Goal: Feedback & Contribution: Leave review/rating

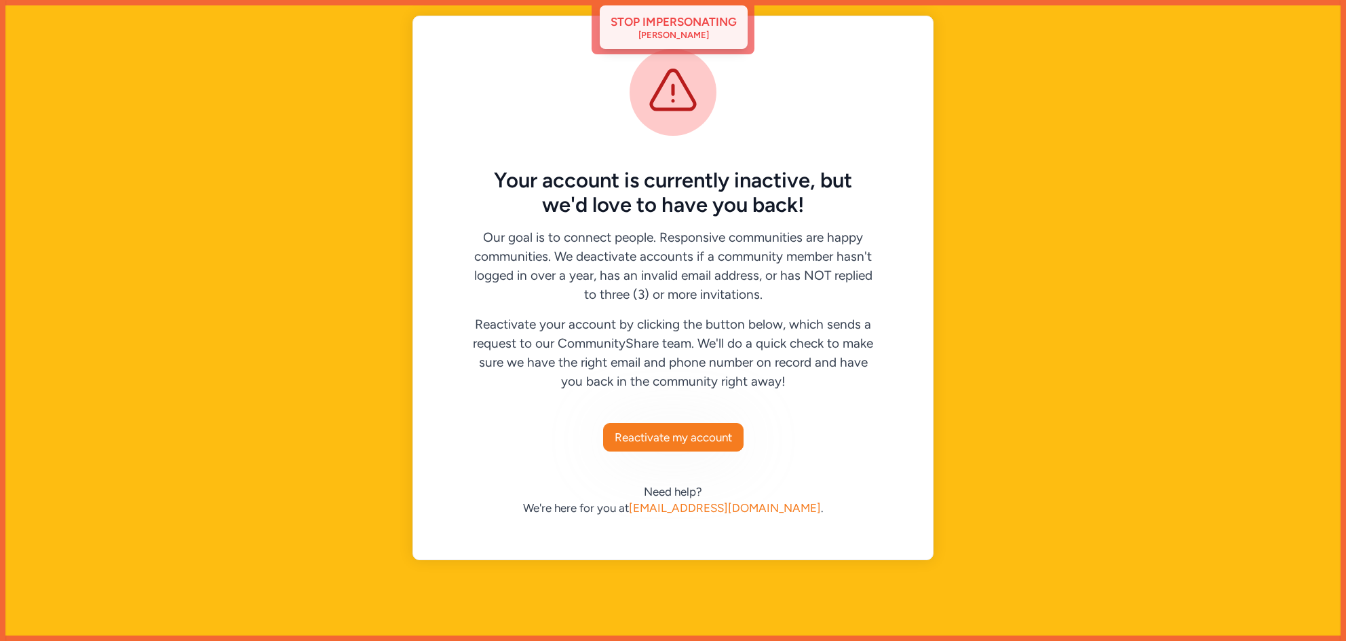
click at [682, 14] on div "Stop impersonating" at bounding box center [674, 22] width 126 height 16
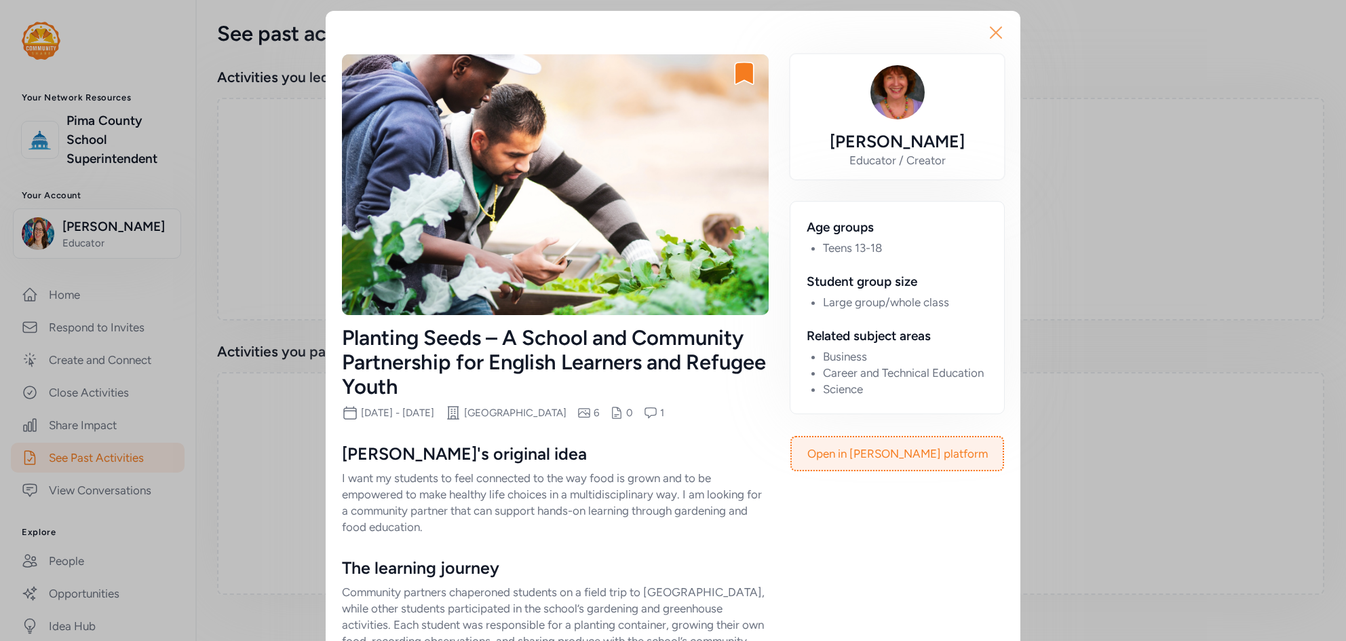
click at [1003, 32] on icon "button" at bounding box center [996, 33] width 22 height 22
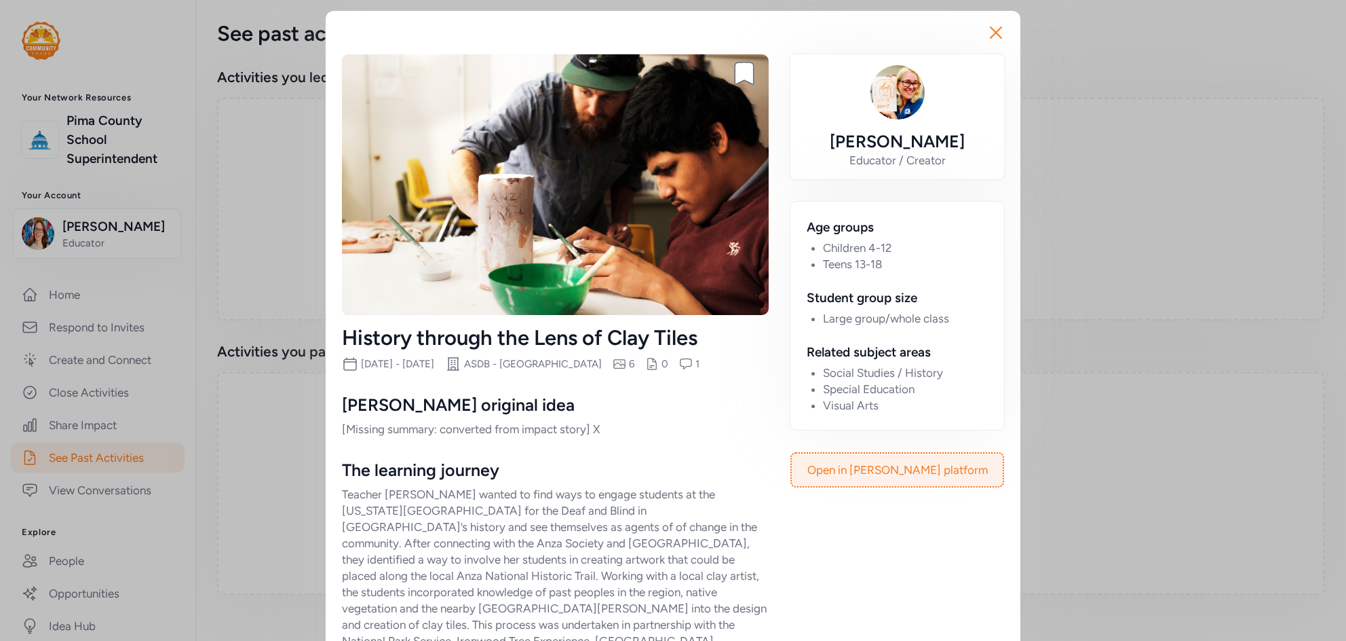
scroll to position [79, 0]
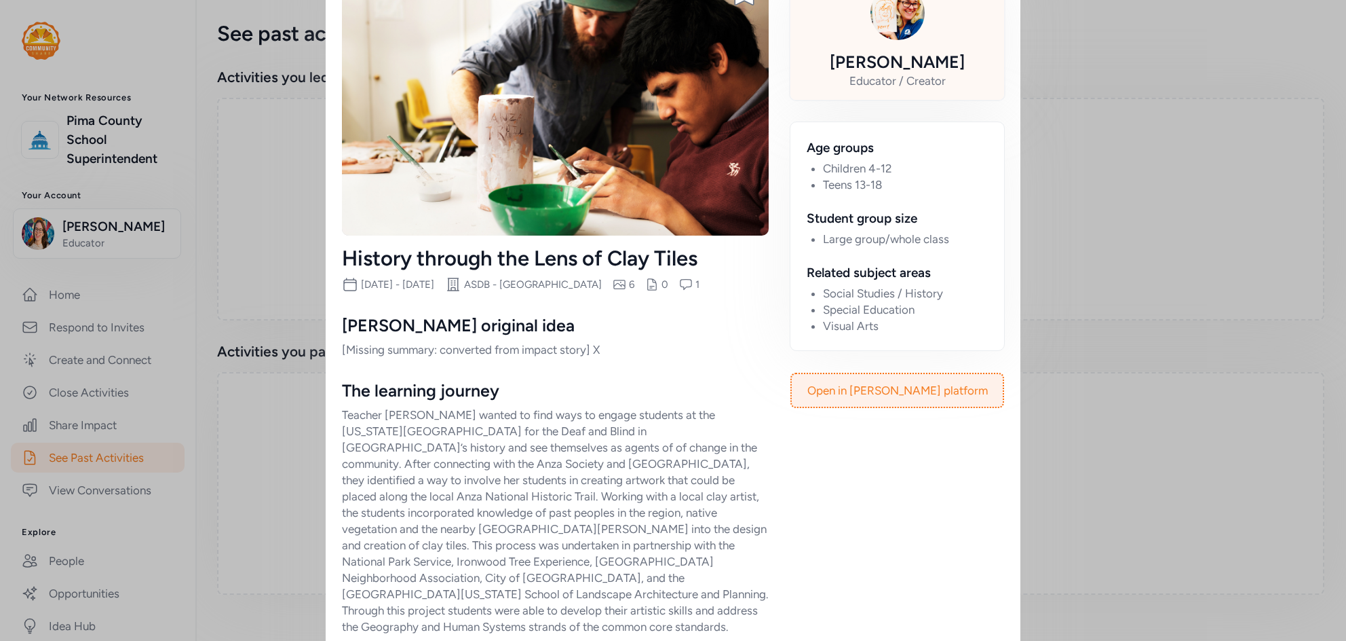
click at [901, 65] on div "[PERSON_NAME]" at bounding box center [897, 62] width 135 height 22
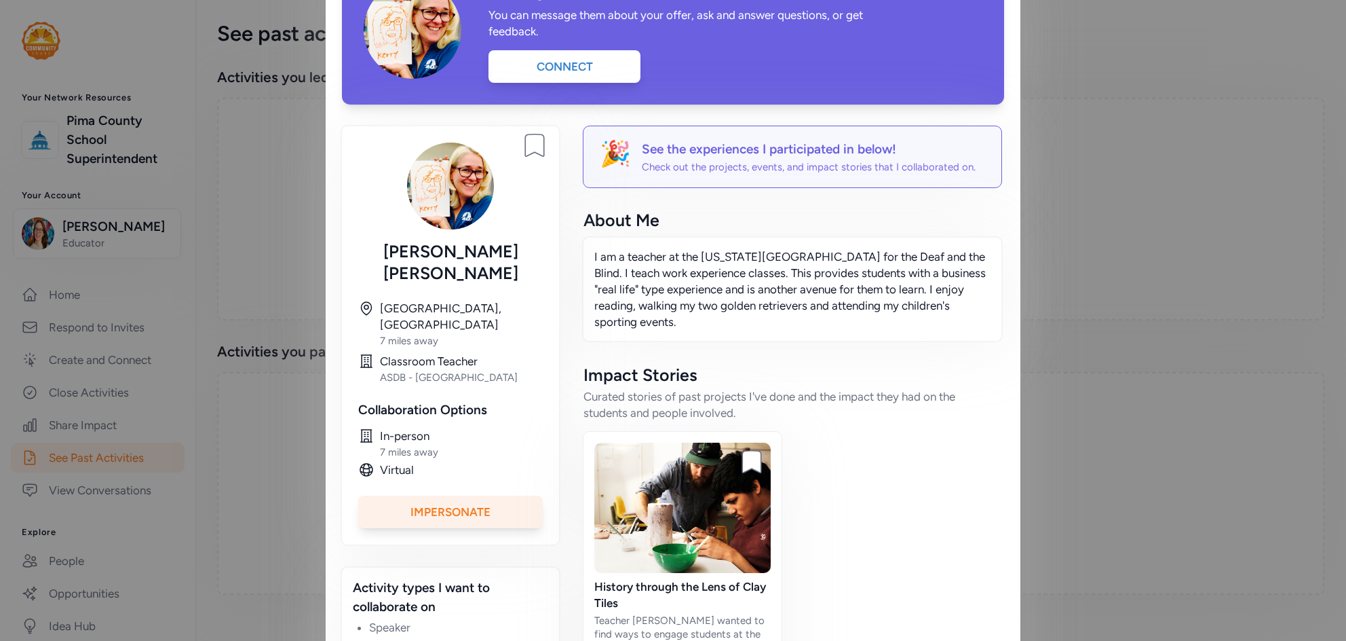
scroll to position [108, 0]
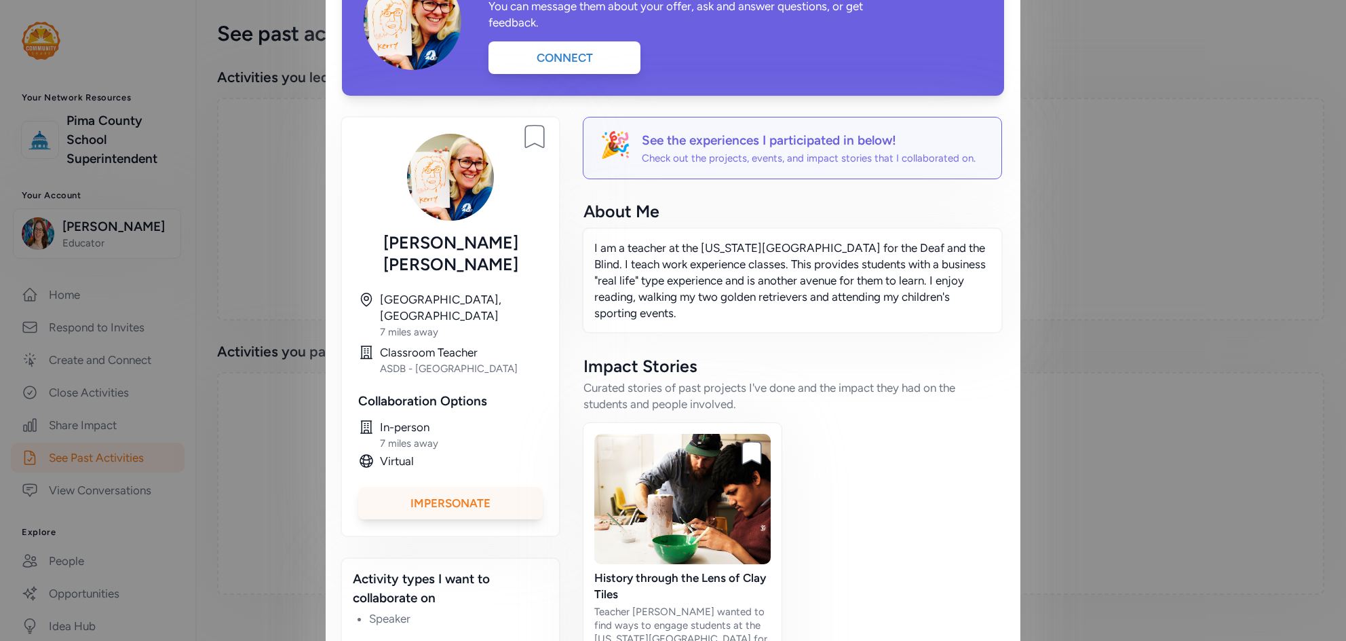
click at [474, 487] on div "Impersonate" at bounding box center [450, 503] width 185 height 33
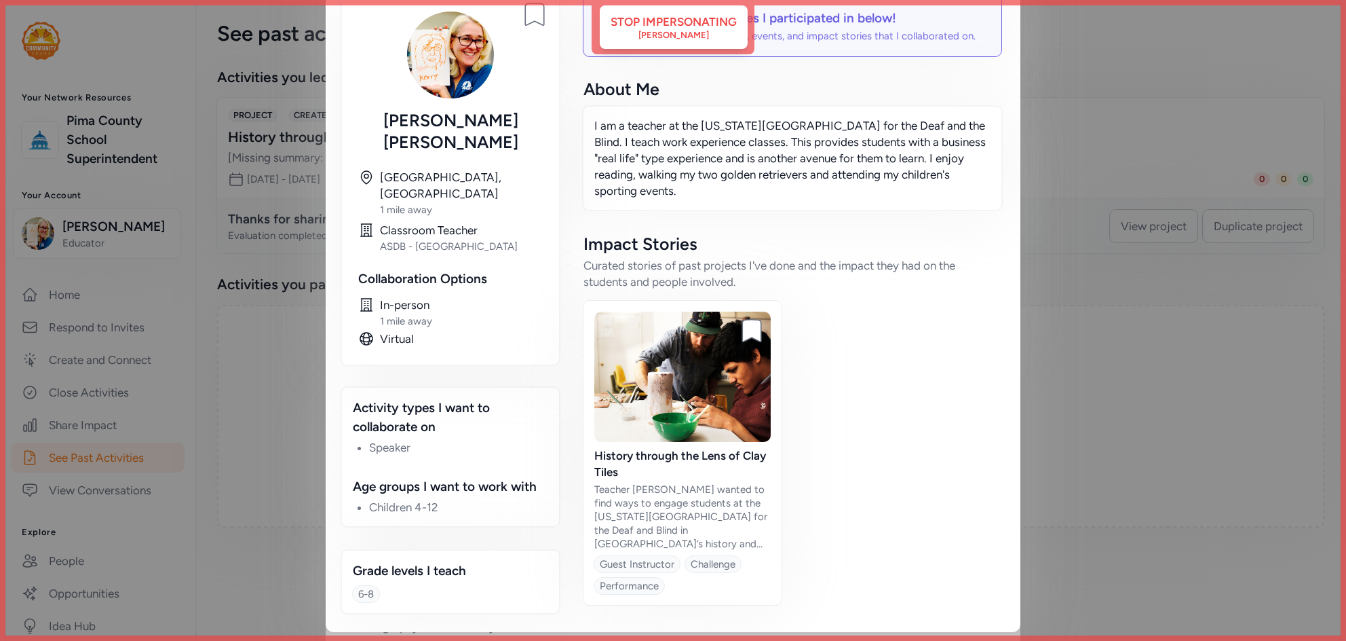
scroll to position [0, 0]
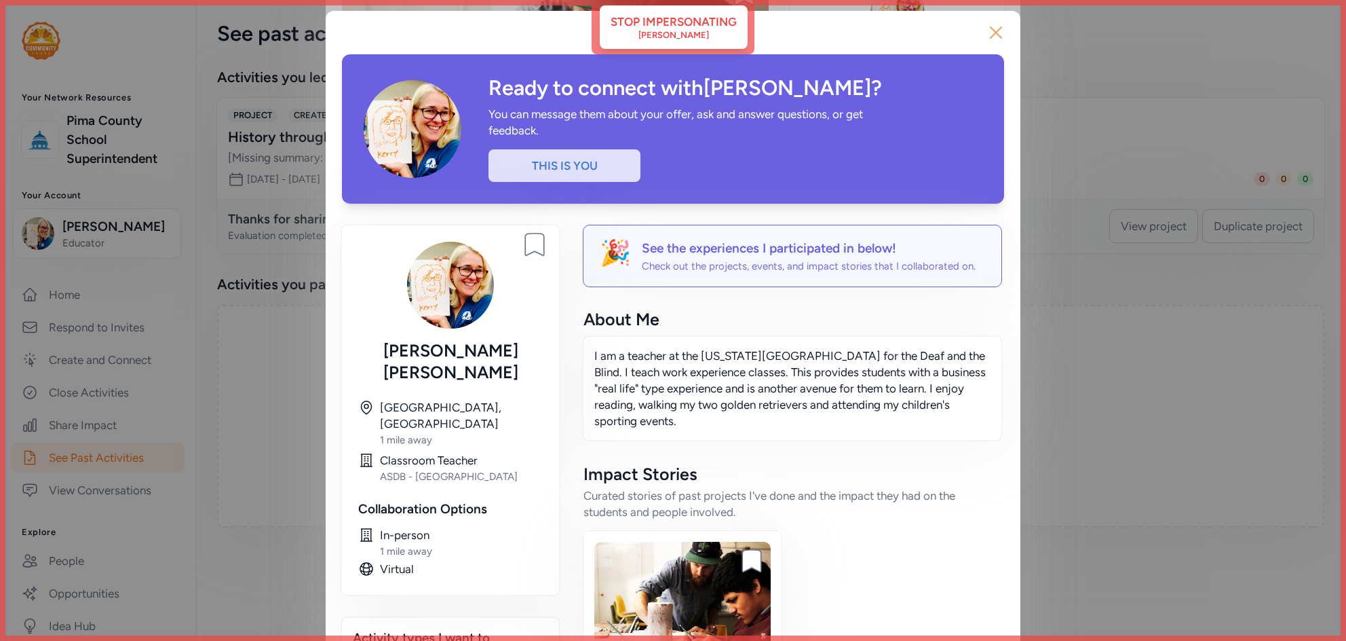
click at [990, 35] on icon "button" at bounding box center [996, 33] width 22 height 22
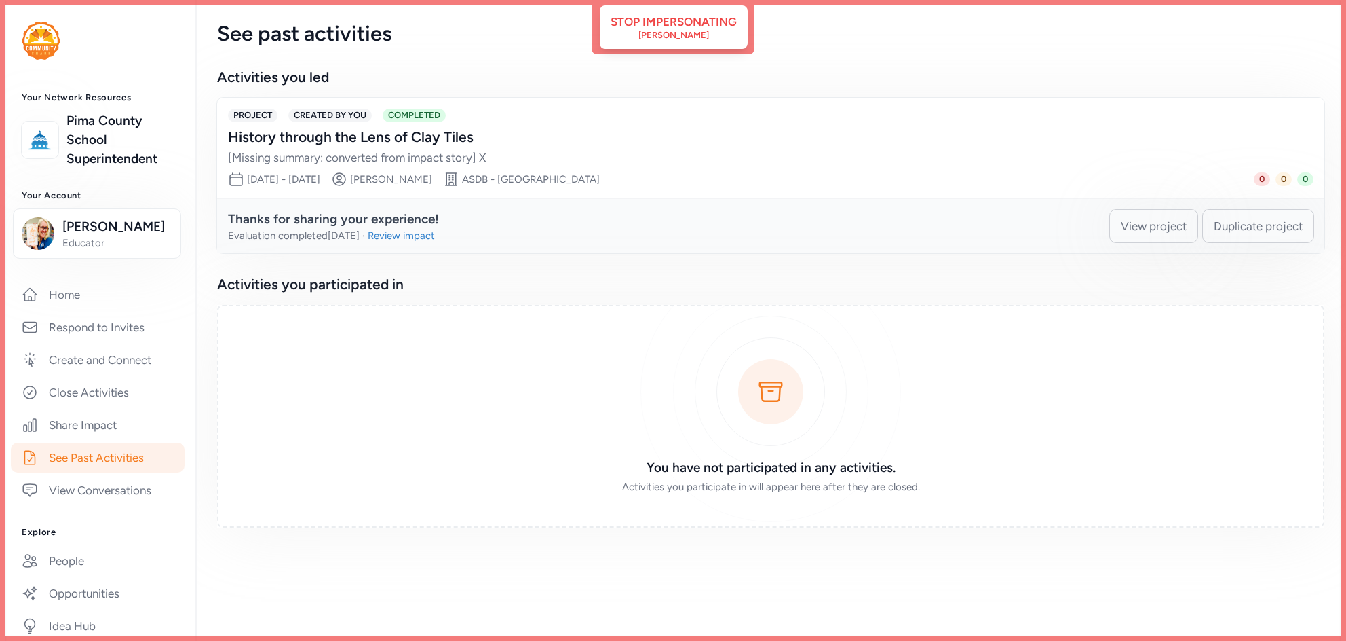
click at [82, 459] on link "See Past Activities" at bounding box center [98, 457] width 174 height 30
click at [423, 240] on div "Review impact" at bounding box center [401, 236] width 67 height 14
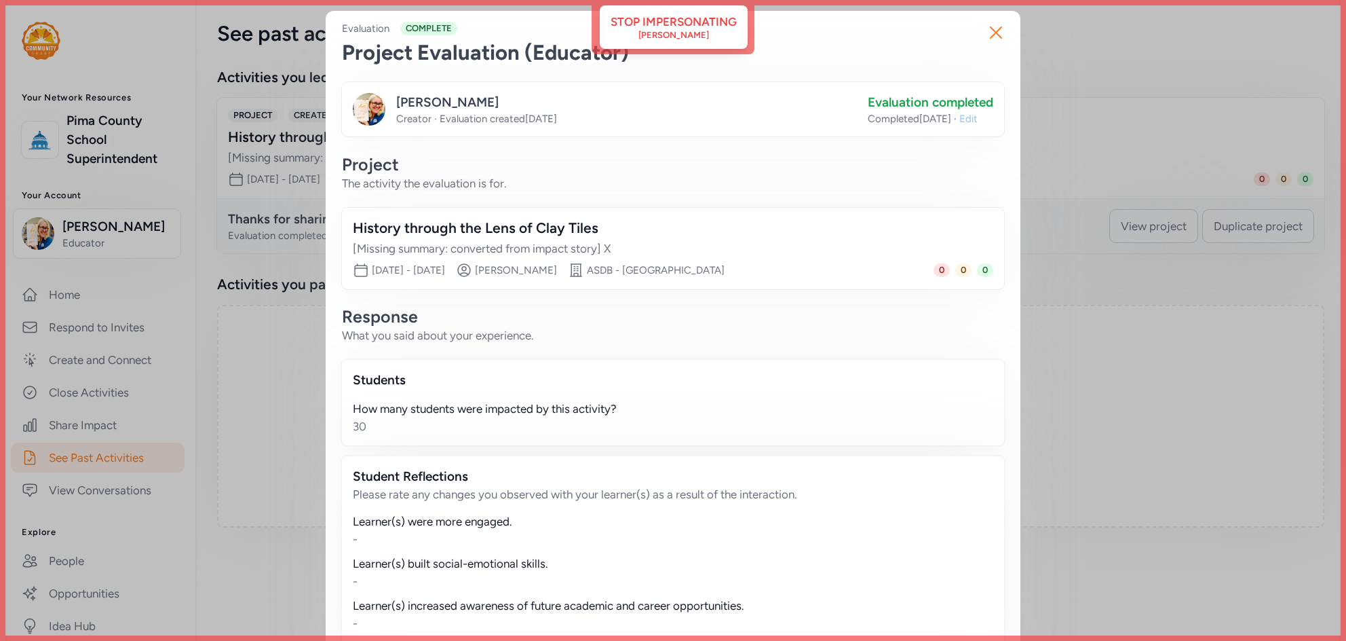
click at [978, 120] on span "Edit" at bounding box center [969, 119] width 18 height 14
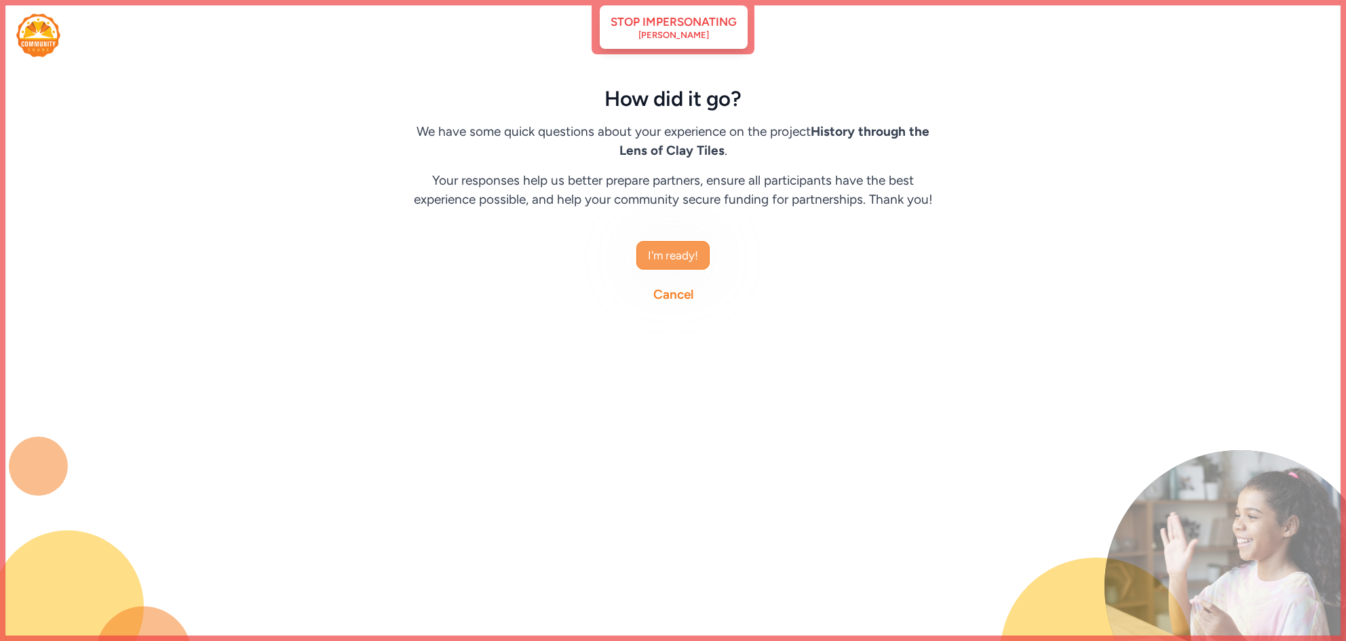
click at [692, 258] on span "I'm ready!" at bounding box center [673, 255] width 50 height 16
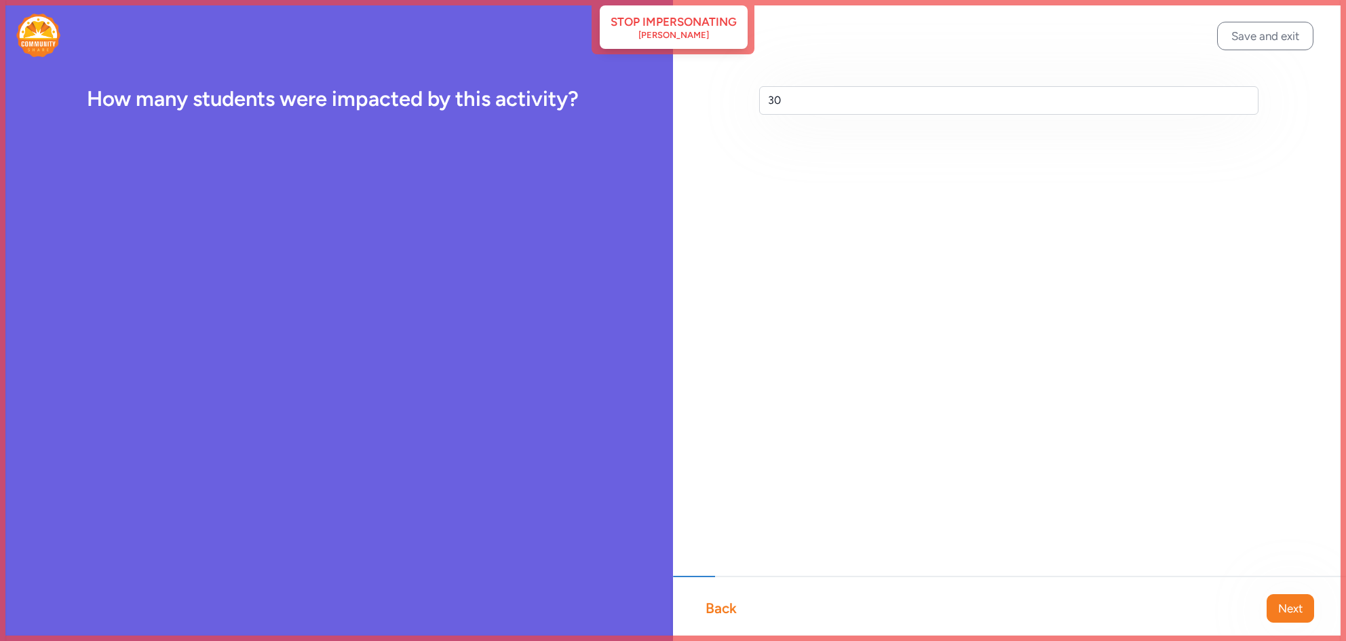
click at [1262, 609] on div "Back Next" at bounding box center [1009, 607] width 673 height 65
click at [1288, 608] on span "Next" at bounding box center [1291, 608] width 24 height 16
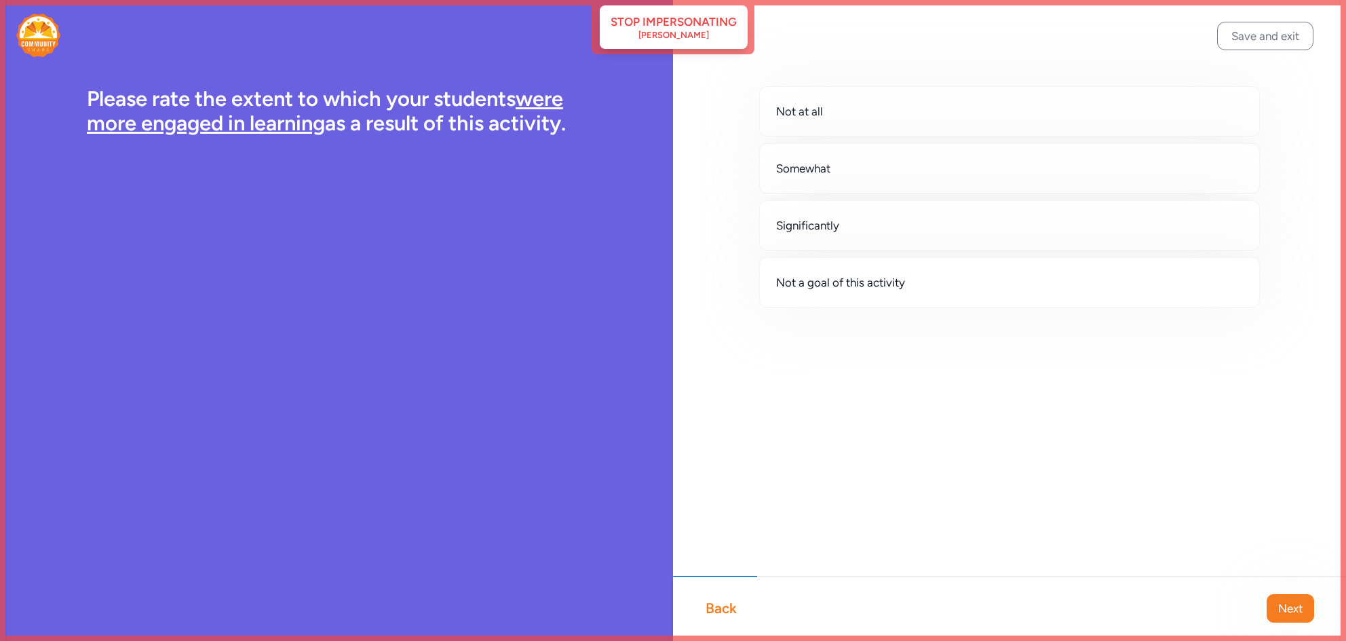
click at [1288, 608] on span "Next" at bounding box center [1291, 608] width 24 height 16
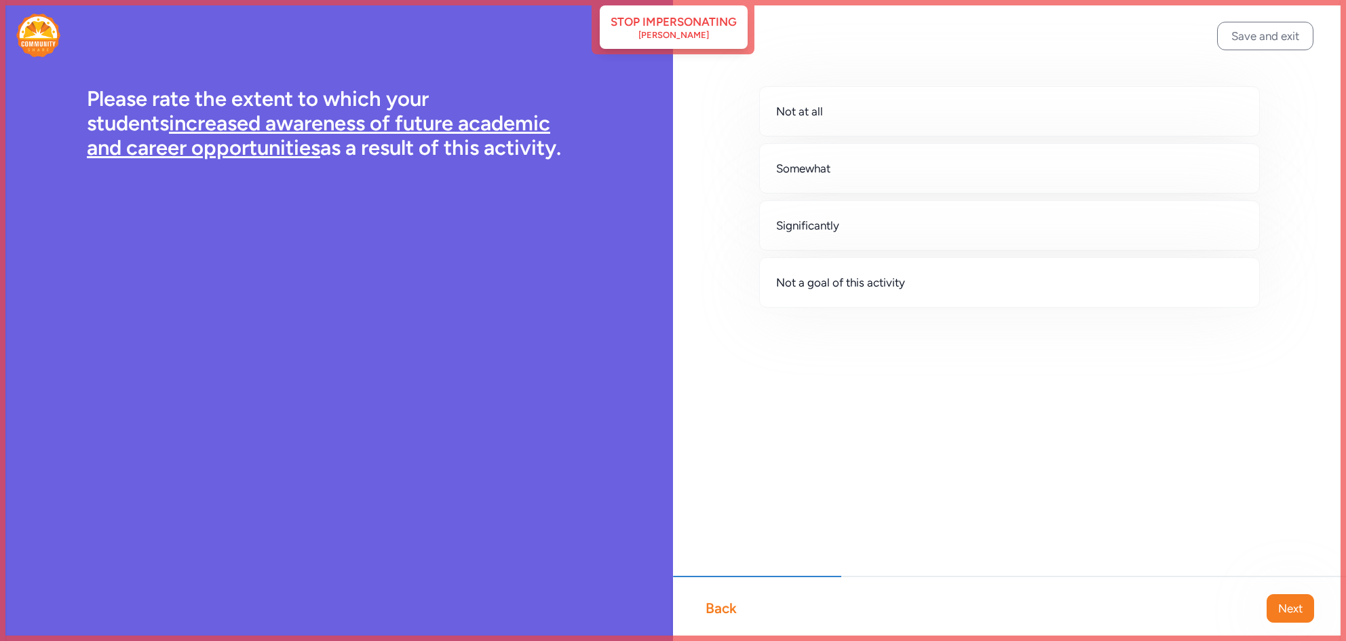
click at [1288, 608] on span "Next" at bounding box center [1291, 608] width 24 height 16
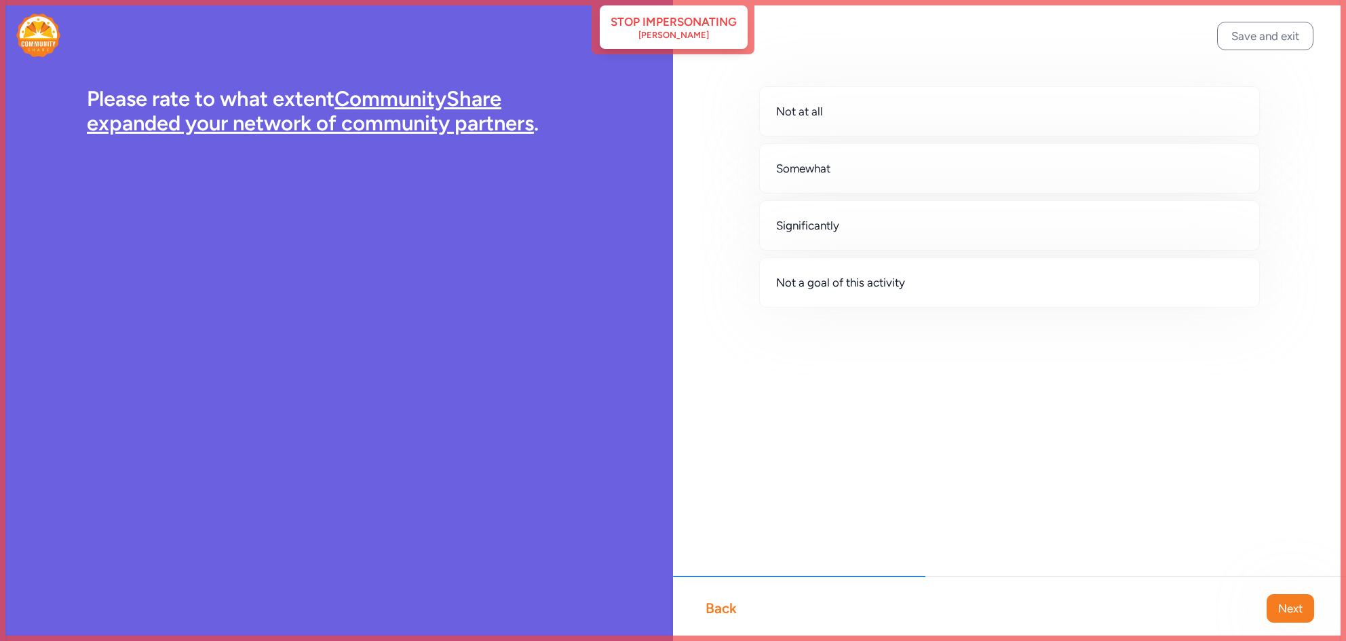
click at [1288, 608] on span "Next" at bounding box center [1291, 608] width 24 height 16
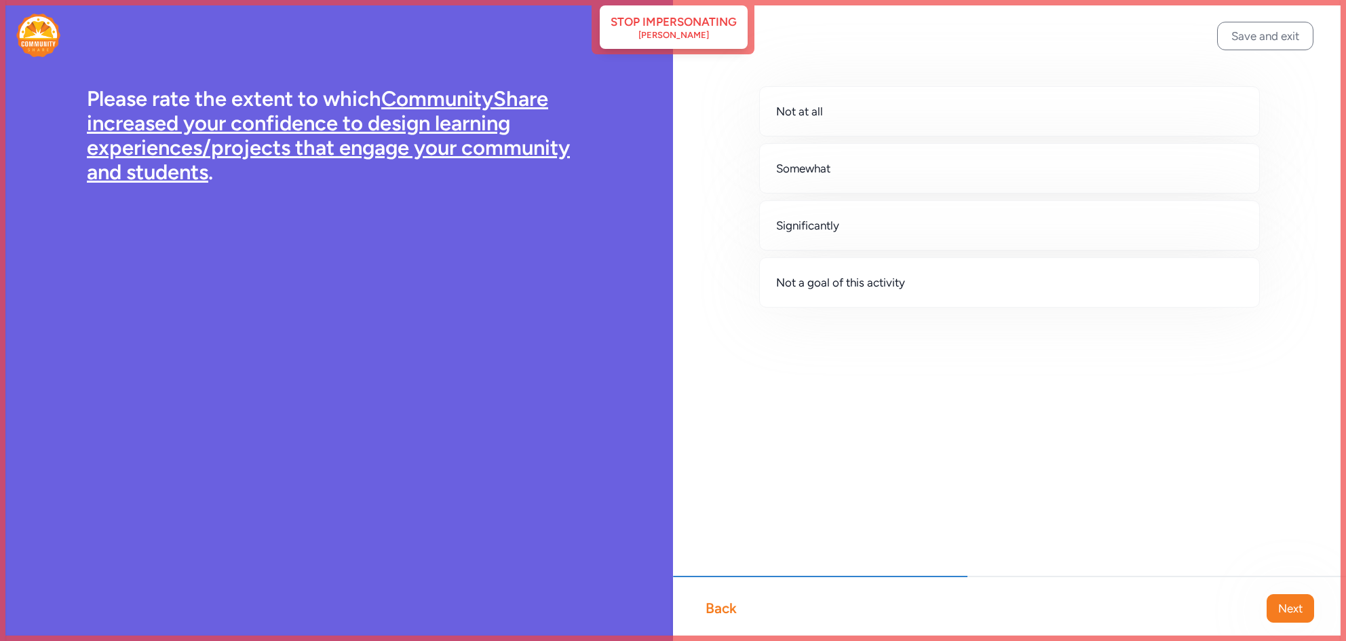
click at [1288, 608] on span "Next" at bounding box center [1291, 608] width 24 height 16
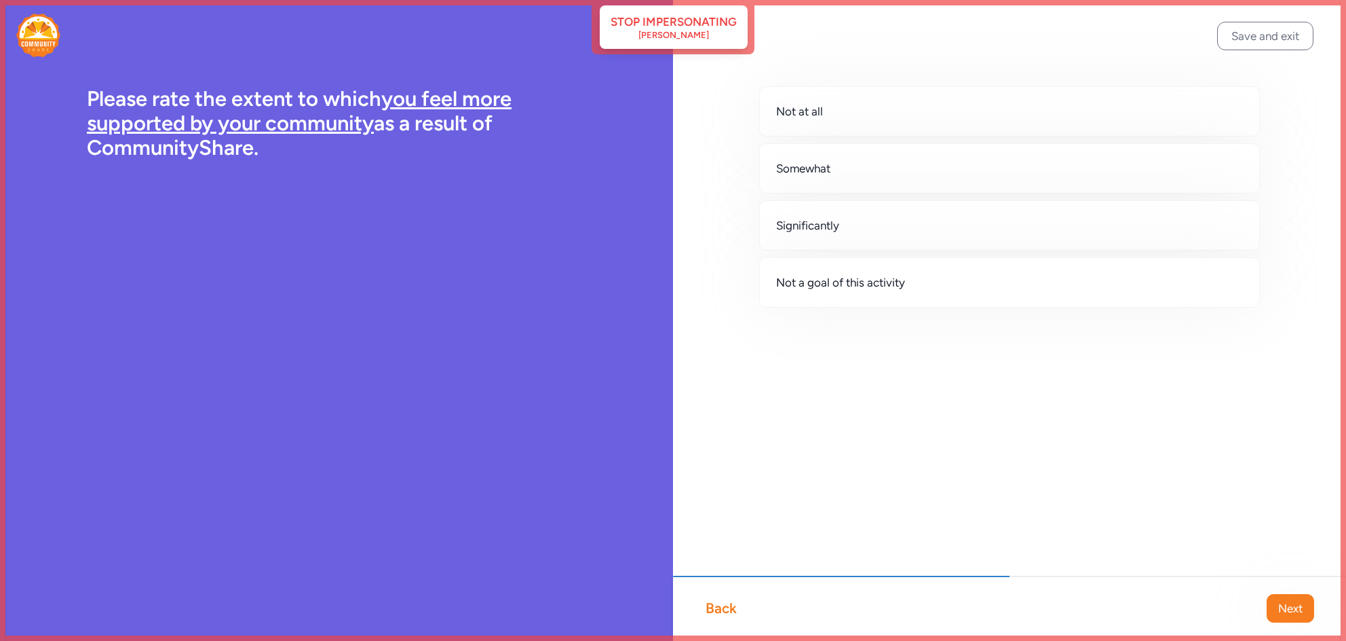
click at [1288, 608] on span "Next" at bounding box center [1291, 608] width 24 height 16
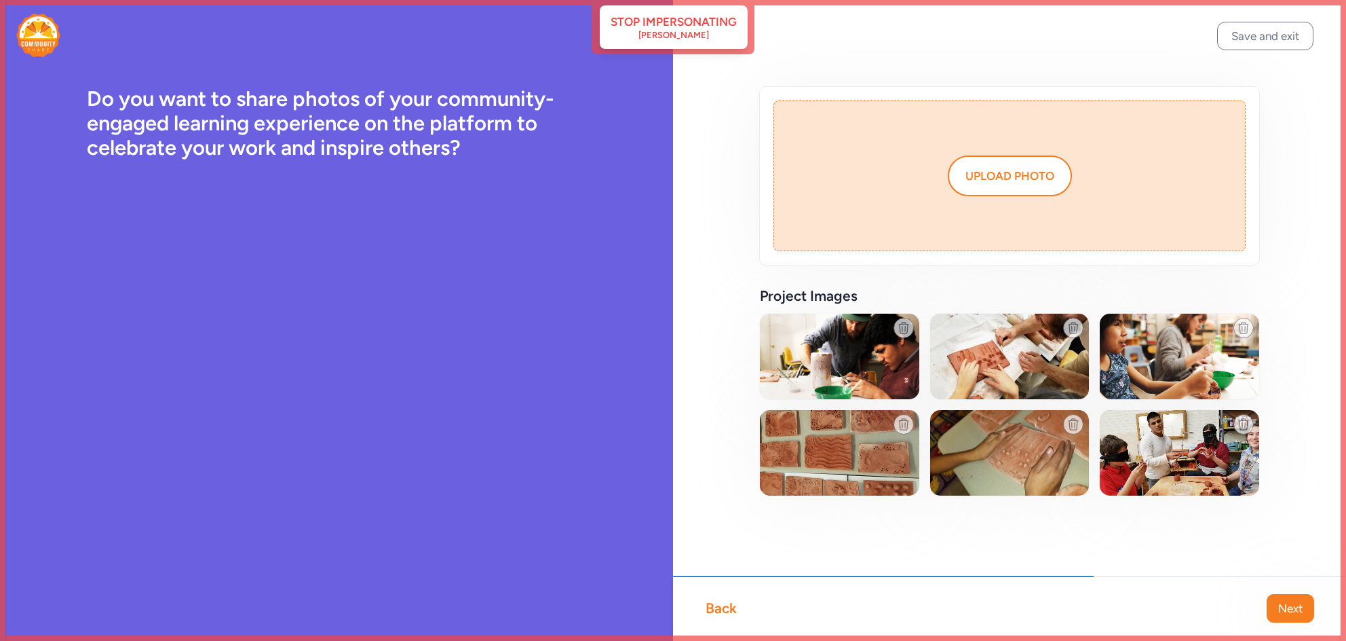
click at [1288, 608] on span "Next" at bounding box center [1291, 608] width 24 height 16
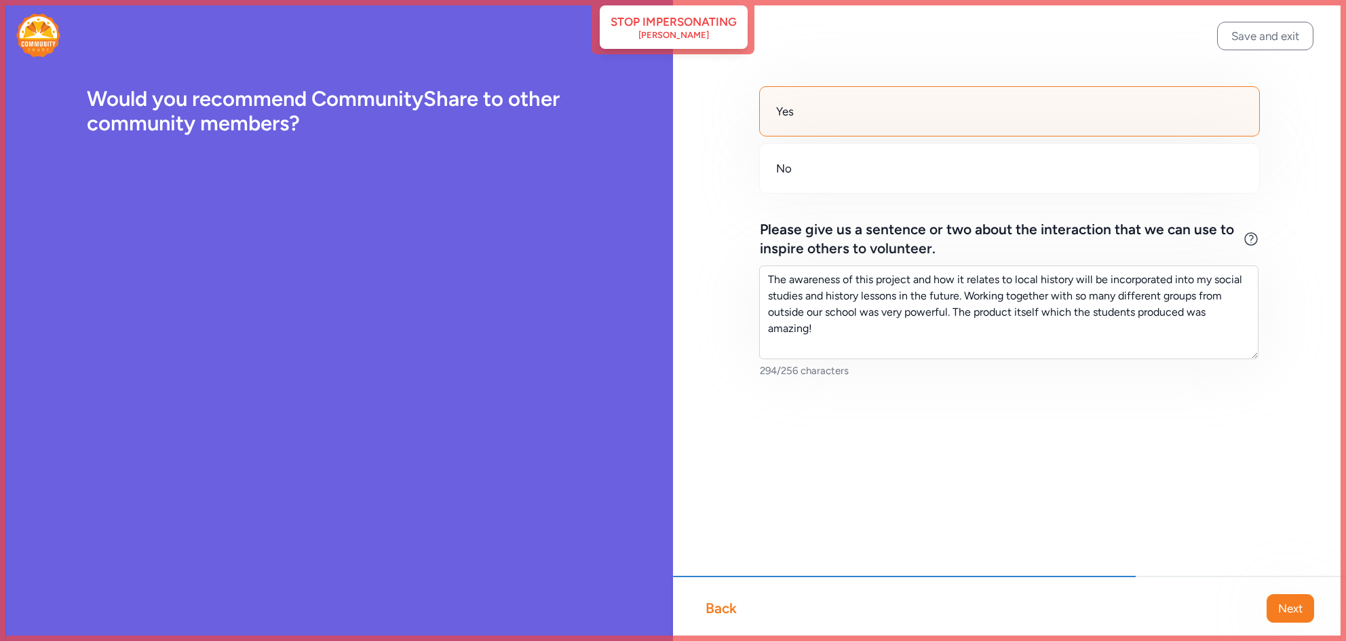
click at [1288, 608] on span "Next" at bounding box center [1291, 608] width 24 height 16
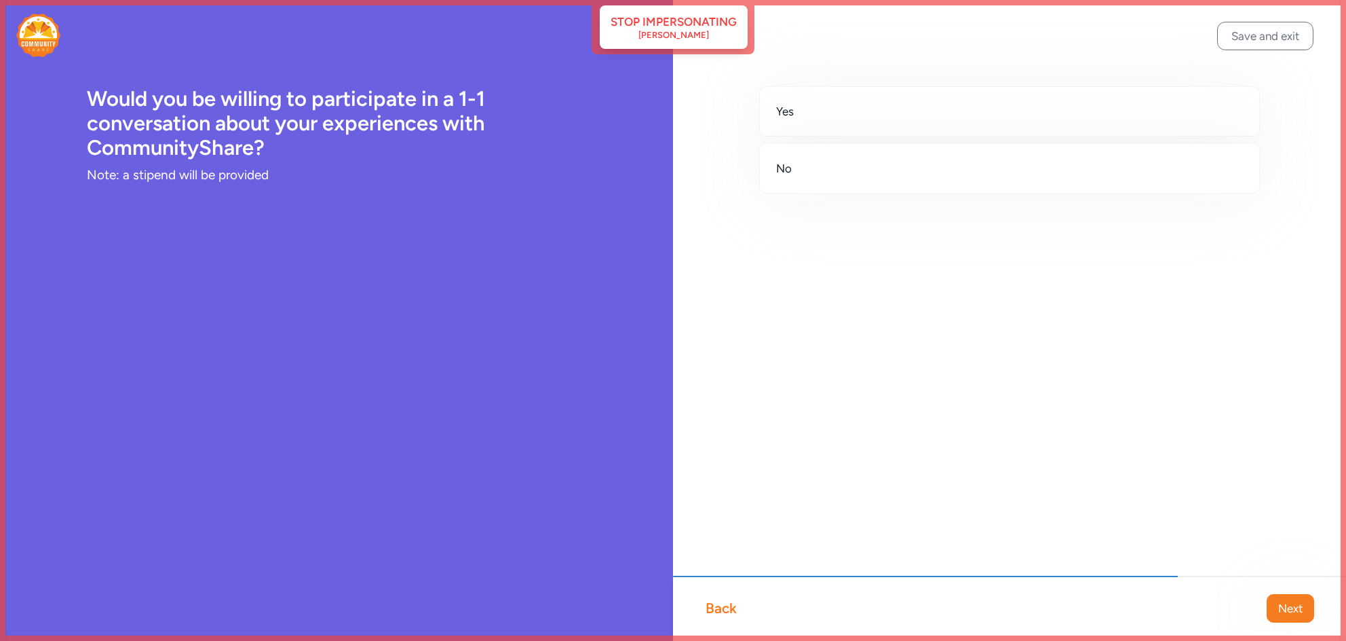
click at [1288, 608] on span "Next" at bounding box center [1291, 608] width 24 height 16
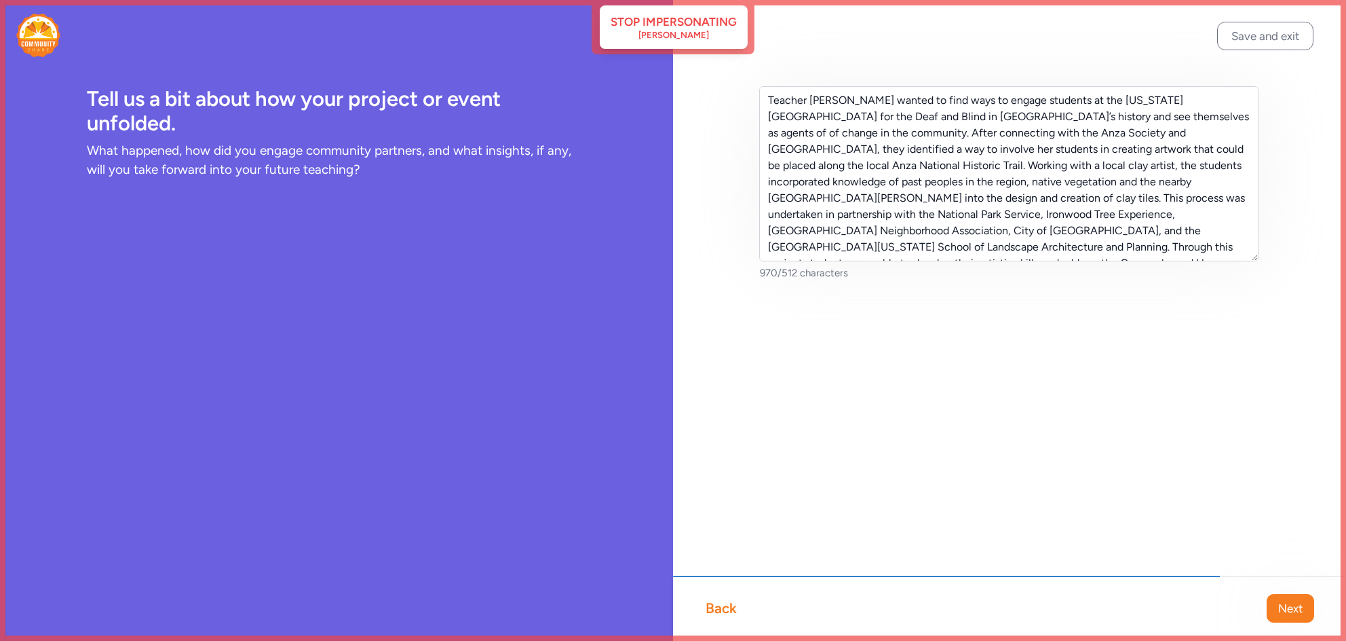
scroll to position [16, 0]
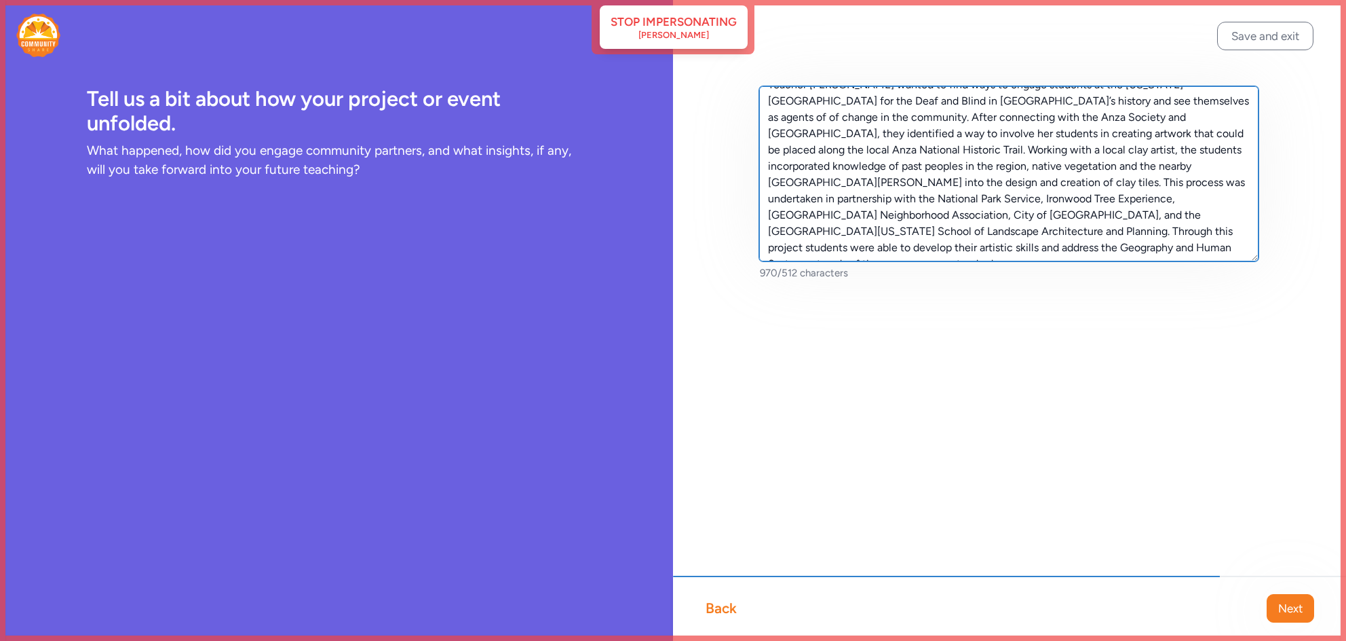
click at [948, 172] on textarea "Teacher [PERSON_NAME] wanted to find ways to engage students at the [US_STATE][…" at bounding box center [1008, 173] width 499 height 175
paste textarea "After connecting with the Anza Society and [GEOGRAPHIC_DATA], we identified a w…"
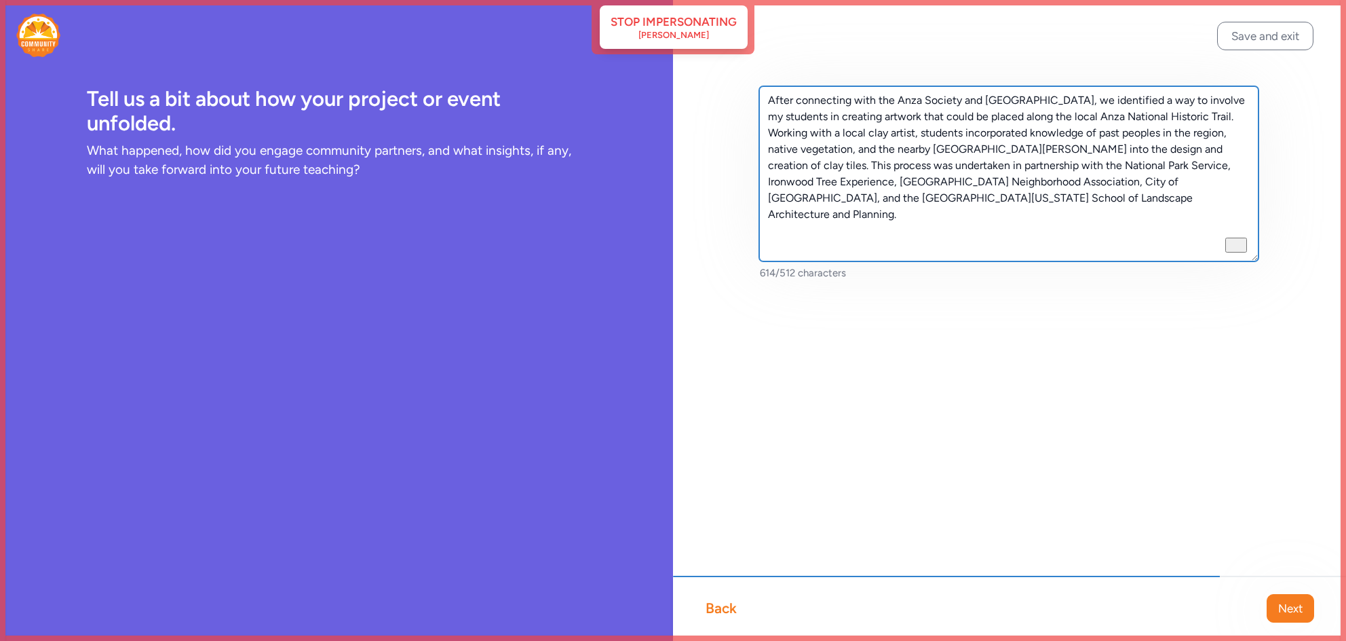
scroll to position [0, 0]
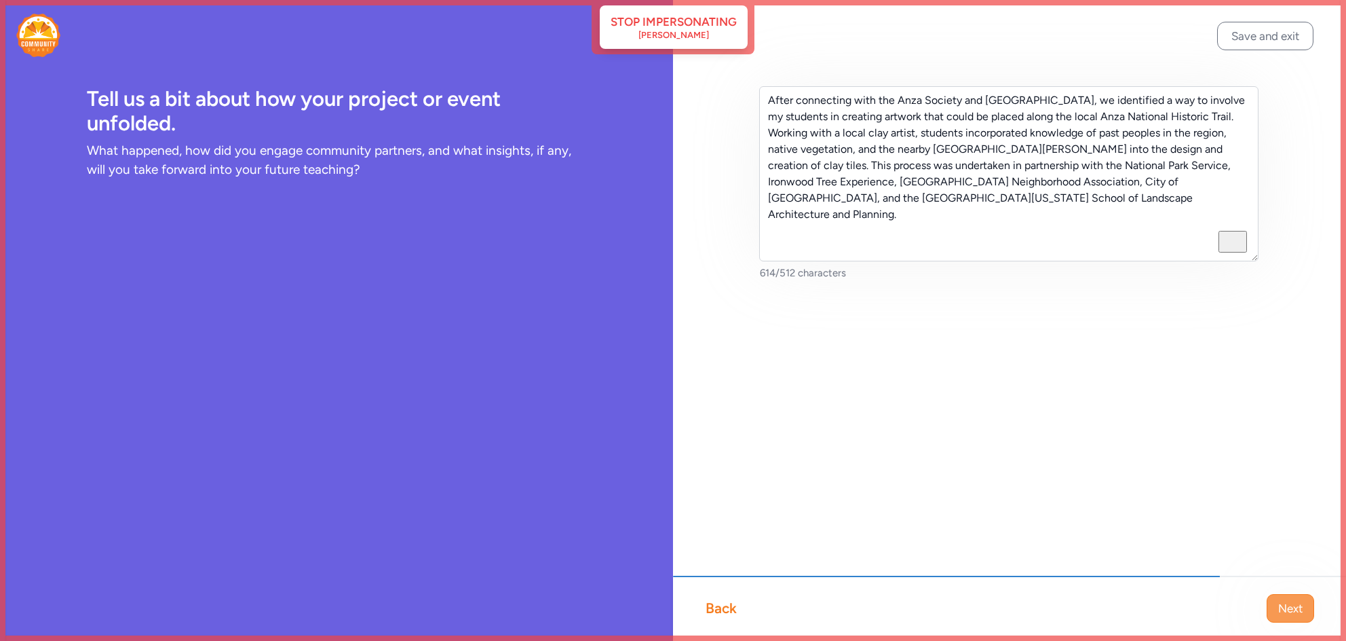
click at [1279, 607] on span "Next" at bounding box center [1291, 608] width 24 height 16
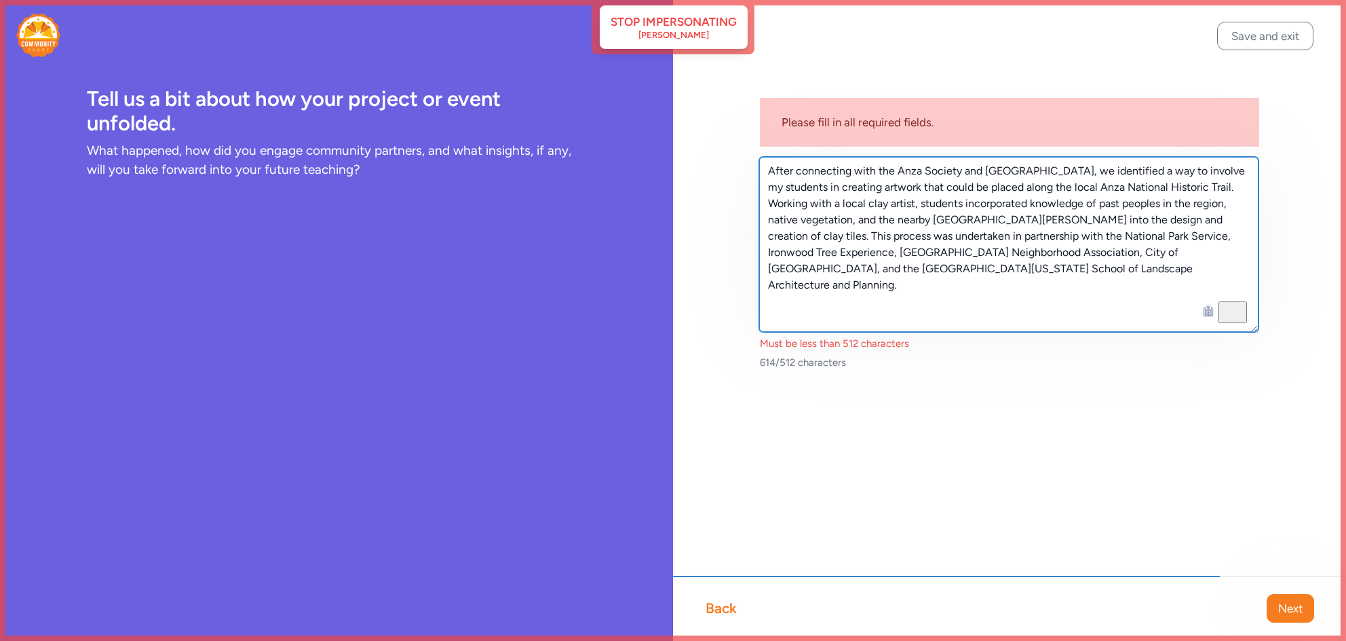
click at [1023, 276] on textarea "After connecting with the Anza Society and [GEOGRAPHIC_DATA], we identified a w…" at bounding box center [1008, 244] width 499 height 175
drag, startPoint x: 1203, startPoint y: 254, endPoint x: 1105, endPoint y: 256, distance: 98.4
click at [1105, 256] on textarea "After connecting with the Anza Society and [GEOGRAPHIC_DATA], we identified a w…" at bounding box center [1008, 244] width 499 height 175
drag, startPoint x: 1117, startPoint y: 218, endPoint x: 1042, endPoint y: 216, distance: 74.7
click at [1042, 216] on textarea "After connecting with the Anza Society and [GEOGRAPHIC_DATA], we identified a w…" at bounding box center [1008, 244] width 499 height 175
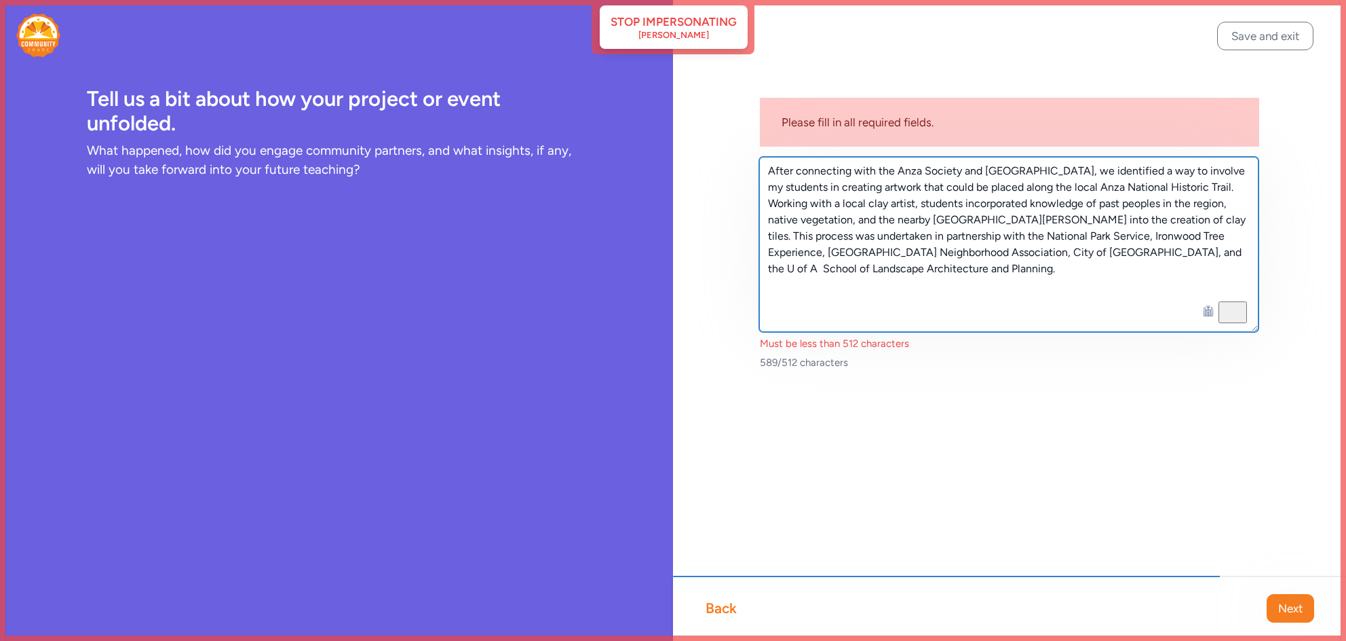
click at [1064, 251] on html "Stop impersonating [PERSON_NAME] Tell us a bit about how your project or event …" at bounding box center [673, 320] width 1346 height 641
drag, startPoint x: 1225, startPoint y: 204, endPoint x: 1166, endPoint y: 204, distance: 59.0
click at [1166, 204] on textarea "After connecting with the Anza Society and [GEOGRAPHIC_DATA], we identified a w…" at bounding box center [1008, 244] width 499 height 175
drag, startPoint x: 892, startPoint y: 236, endPoint x: 1163, endPoint y: 222, distance: 271.8
click at [1163, 222] on textarea "After connecting with the Anza Society and [GEOGRAPHIC_DATA], we identified a w…" at bounding box center [1008, 244] width 499 height 175
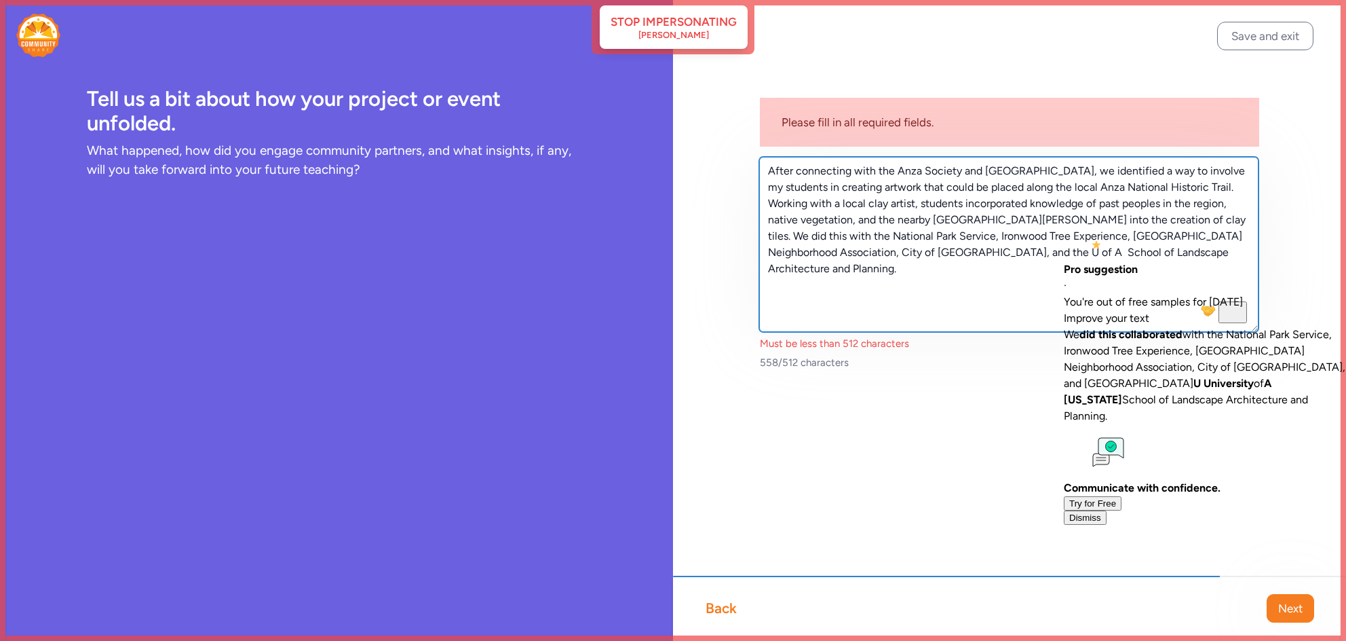
drag, startPoint x: 1211, startPoint y: 219, endPoint x: 1172, endPoint y: 219, distance: 38.7
click at [1172, 219] on textarea "After connecting with the Anza Society and [GEOGRAPHIC_DATA], we identified a w…" at bounding box center [1008, 244] width 499 height 175
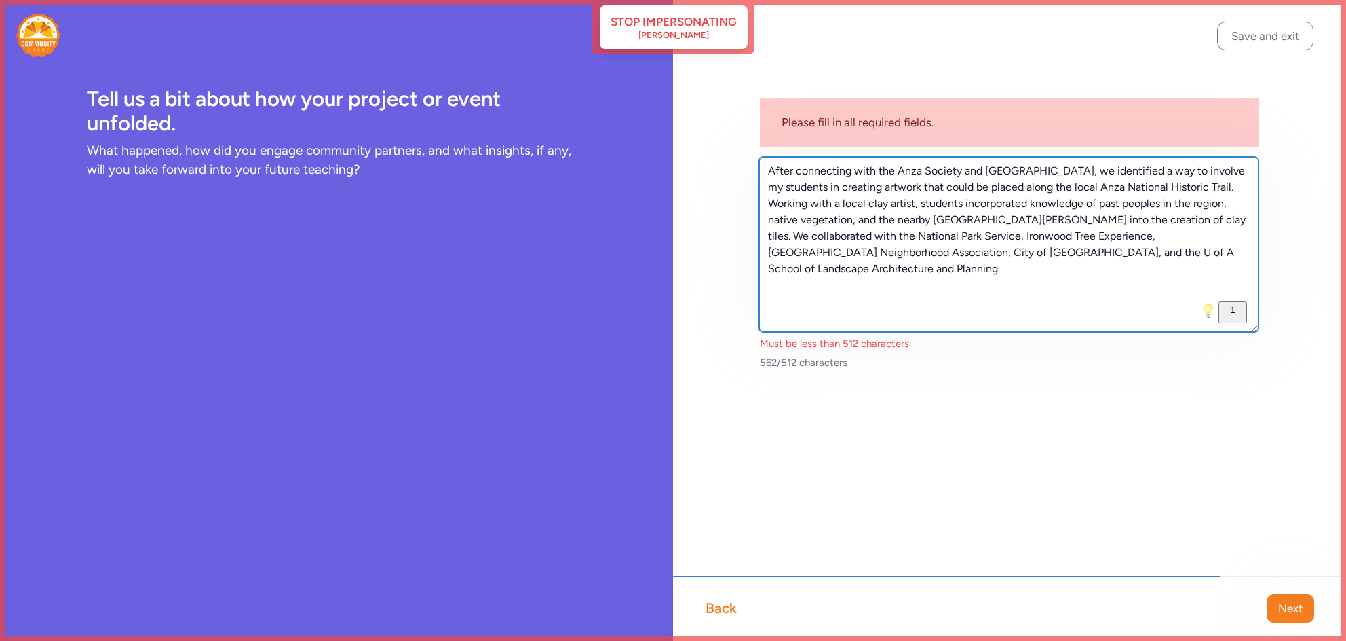
drag, startPoint x: 1108, startPoint y: 223, endPoint x: 1040, endPoint y: 219, distance: 68.7
click at [1040, 219] on textarea "After connecting with the Anza Society and [GEOGRAPHIC_DATA], we identified a w…" at bounding box center [1008, 244] width 499 height 175
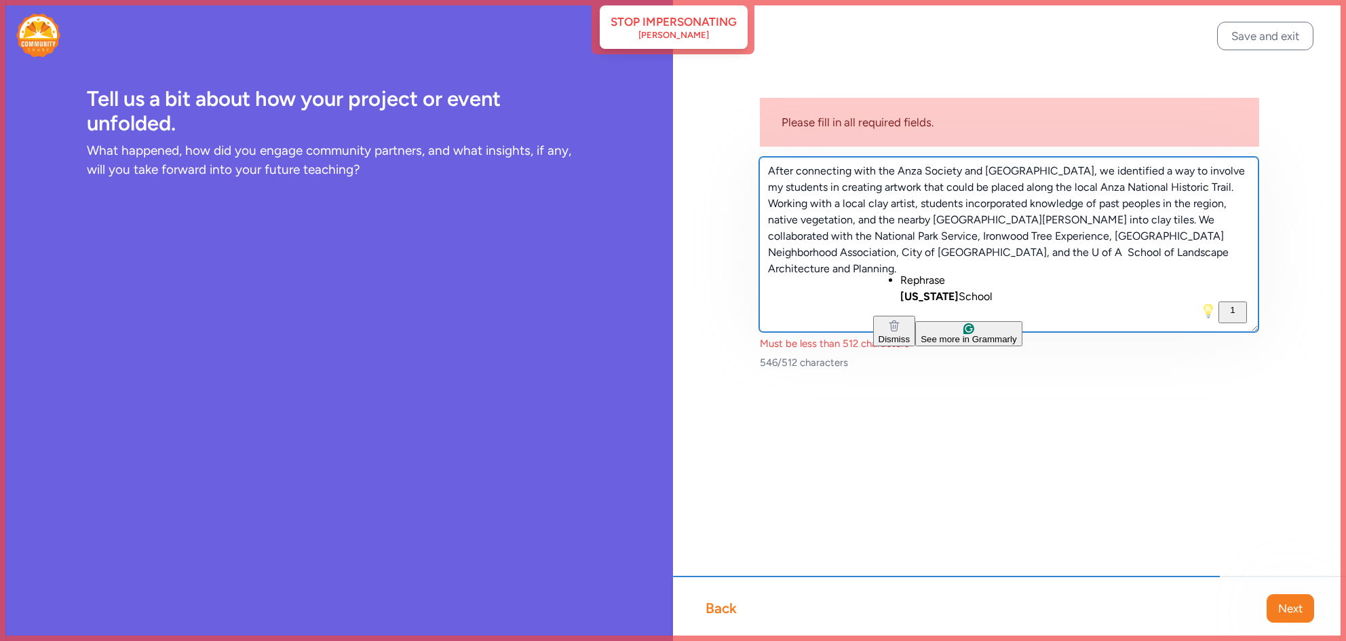
drag, startPoint x: 889, startPoint y: 255, endPoint x: 868, endPoint y: 255, distance: 21.0
click at [868, 255] on textarea "After connecting with the Anza Society and [GEOGRAPHIC_DATA], we identified a w…" at bounding box center [1008, 244] width 499 height 175
click at [1093, 170] on textarea "After connecting with the Anza Society and [GEOGRAPHIC_DATA], we identified a w…" at bounding box center [1008, 244] width 499 height 175
click at [1028, 185] on textarea "After connecting with the Anza Society and [GEOGRAPHIC_DATA], we found a way to…" at bounding box center [1008, 244] width 499 height 175
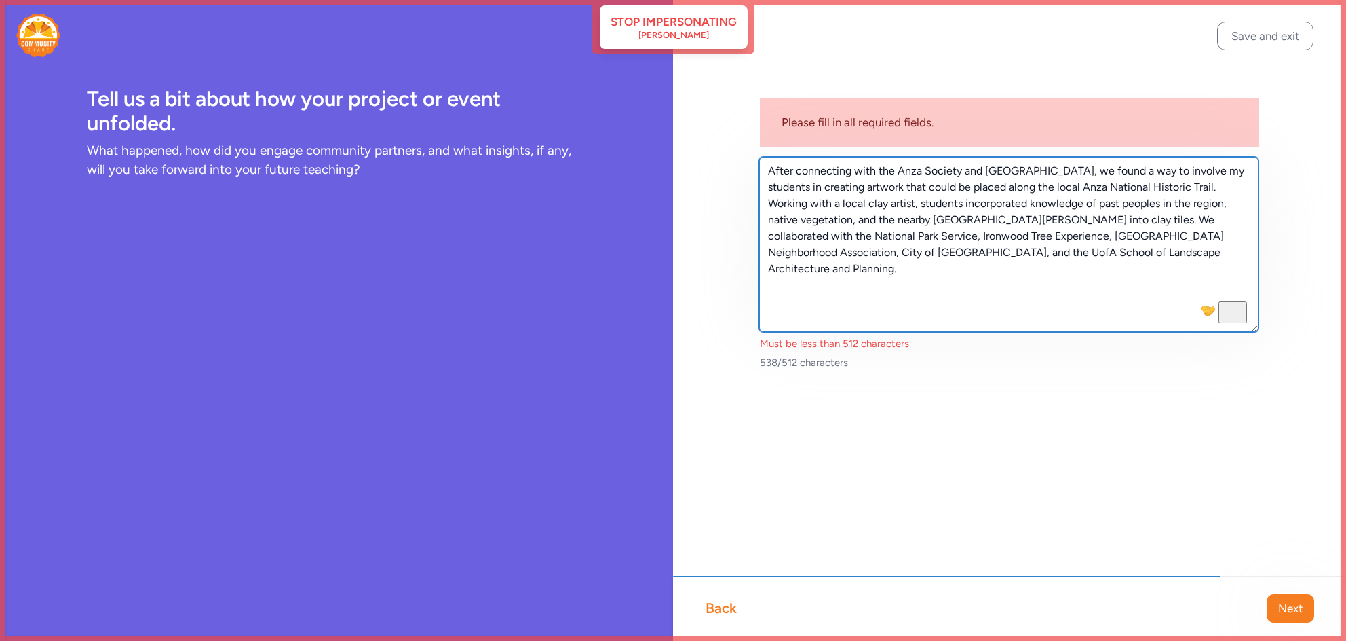
click at [1028, 185] on textarea "After connecting with the Anza Society and [GEOGRAPHIC_DATA], we found a way to…" at bounding box center [1008, 244] width 499 height 175
drag, startPoint x: 1197, startPoint y: 168, endPoint x: 1072, endPoint y: 168, distance: 125.5
click at [1072, 168] on textarea "After connecting with the Anza Society and [GEOGRAPHIC_DATA], we found a way to…" at bounding box center [1008, 244] width 499 height 175
click at [1029, 236] on textarea "After connecting with the Anza Society and [GEOGRAPHIC_DATA], we engaged studen…" at bounding box center [1008, 244] width 499 height 175
click at [778, 181] on textarea "After connecting with the Anza Society and [GEOGRAPHIC_DATA], we engaged studen…" at bounding box center [1008, 244] width 499 height 175
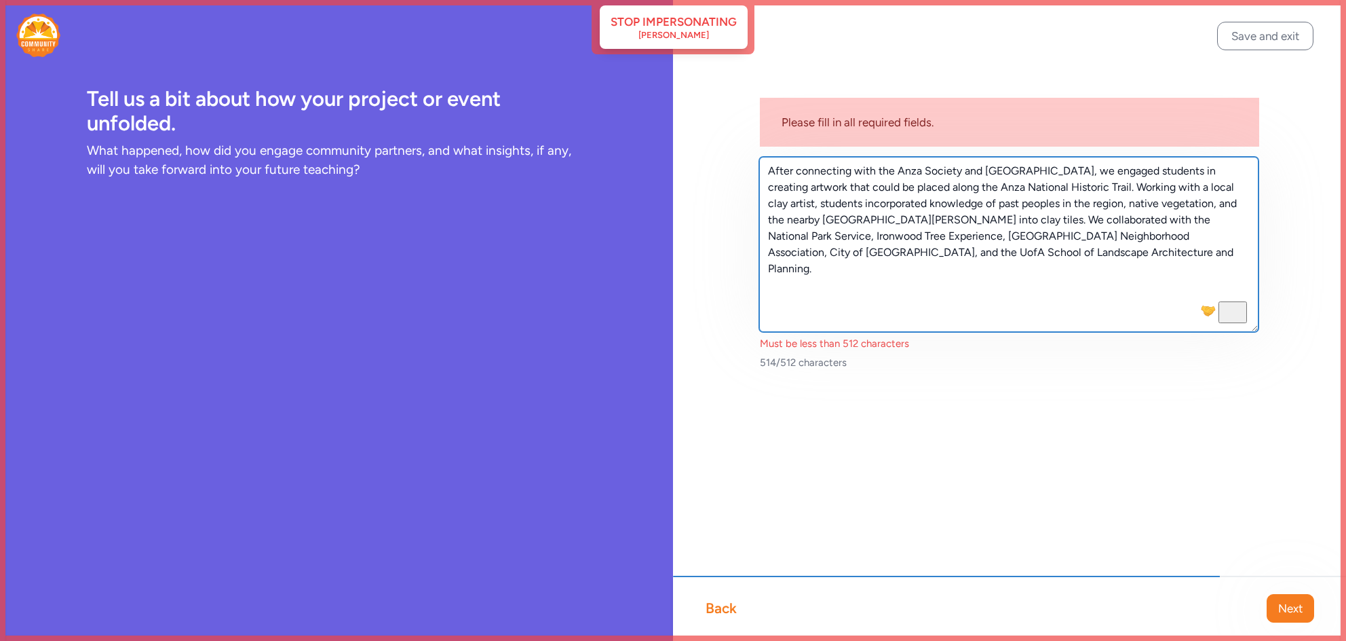
click at [783, 183] on textarea "After connecting with the Anza Society and [GEOGRAPHIC_DATA], we engaged studen…" at bounding box center [1008, 244] width 499 height 175
drag, startPoint x: 818, startPoint y: 185, endPoint x: 771, endPoint y: 188, distance: 47.6
click at [771, 189] on textarea "After connecting with the Anza Society and [GEOGRAPHIC_DATA], we engaged studen…" at bounding box center [1008, 244] width 499 height 175
click at [896, 253] on textarea "After connecting with the Anza Society and [GEOGRAPHIC_DATA], we engaged studen…" at bounding box center [1008, 244] width 499 height 175
type textarea "After connecting with the Anza Society and [GEOGRAPHIC_DATA], we engaged studen…"
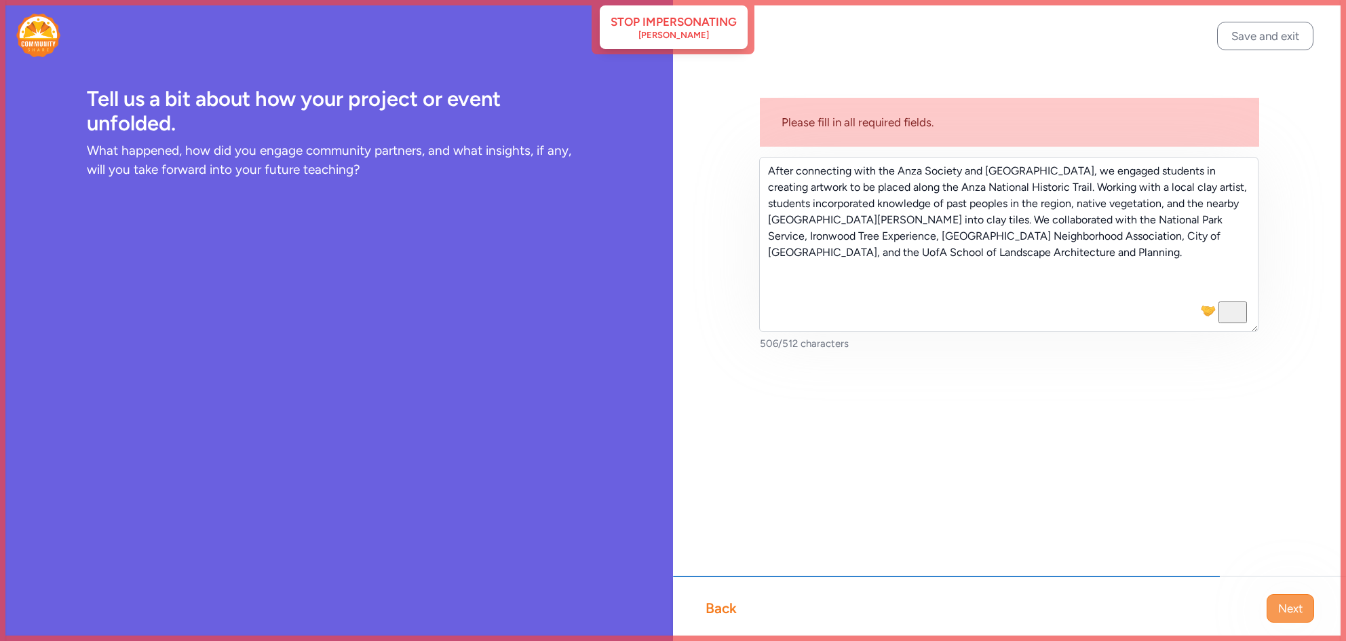
click at [1312, 608] on button "Next" at bounding box center [1291, 608] width 48 height 29
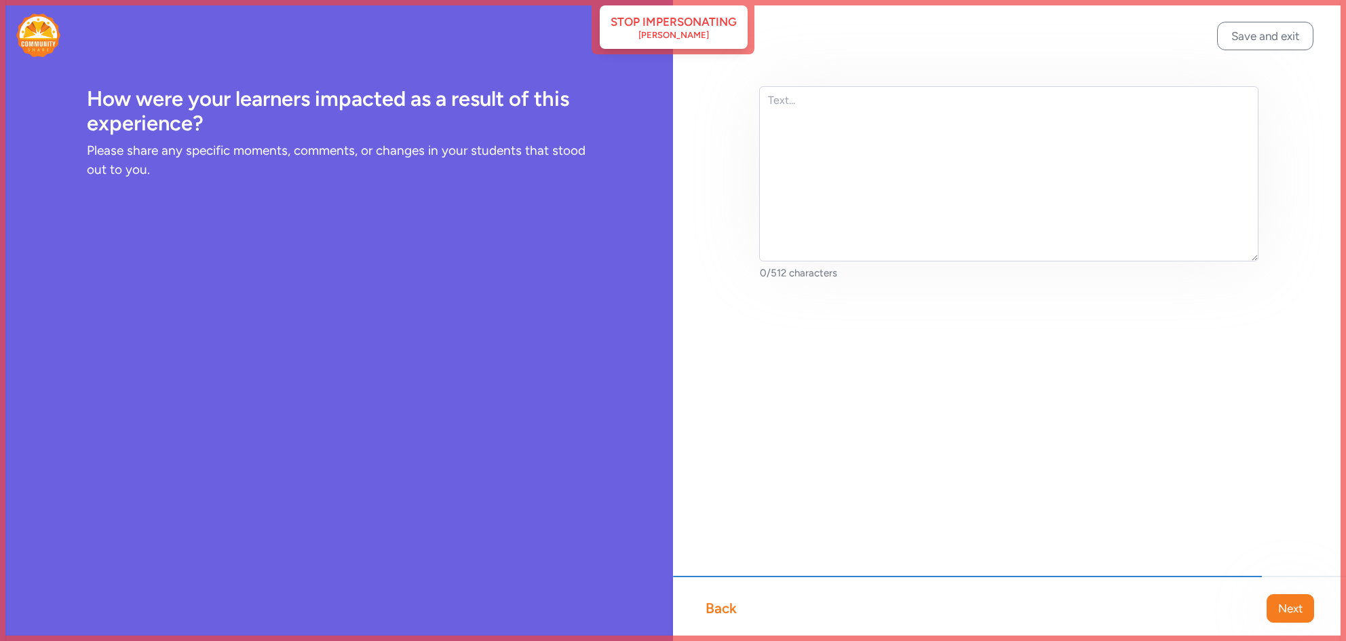
click at [925, 81] on div "0/512 characters" at bounding box center [1009, 205] width 673 height 410
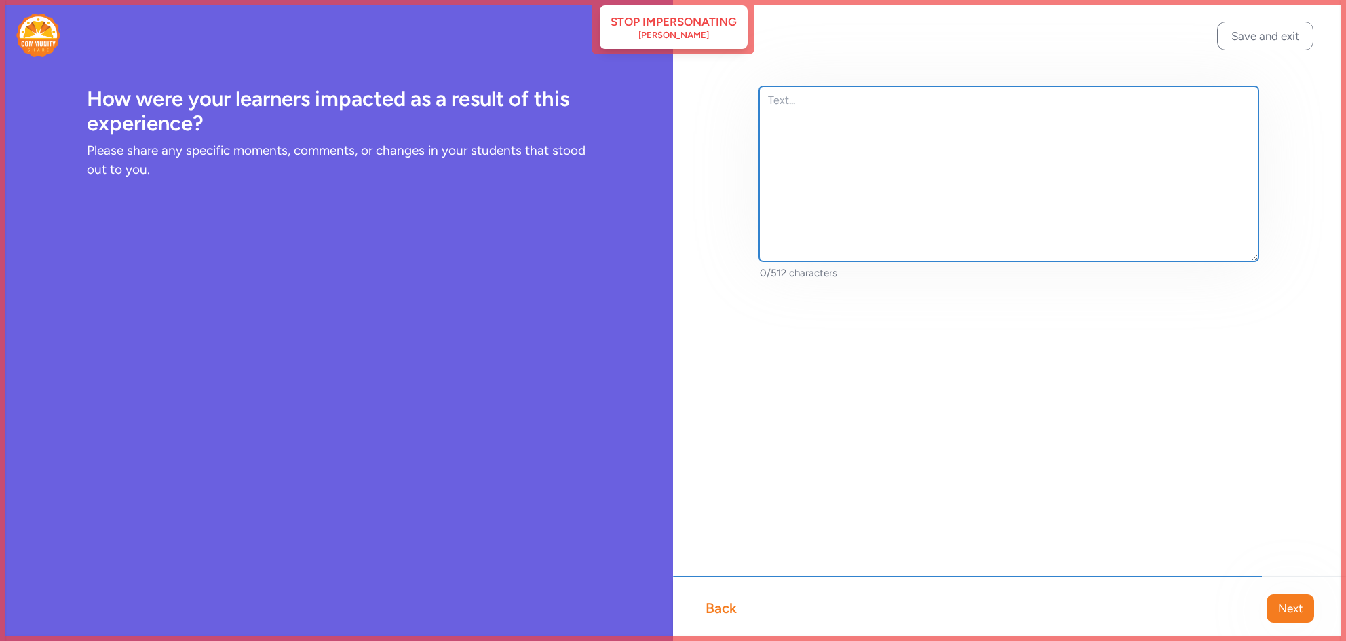
click at [856, 116] on textarea at bounding box center [1008, 173] width 499 height 175
paste textarea "Through this project students were able to develop their artistic skills and ad…"
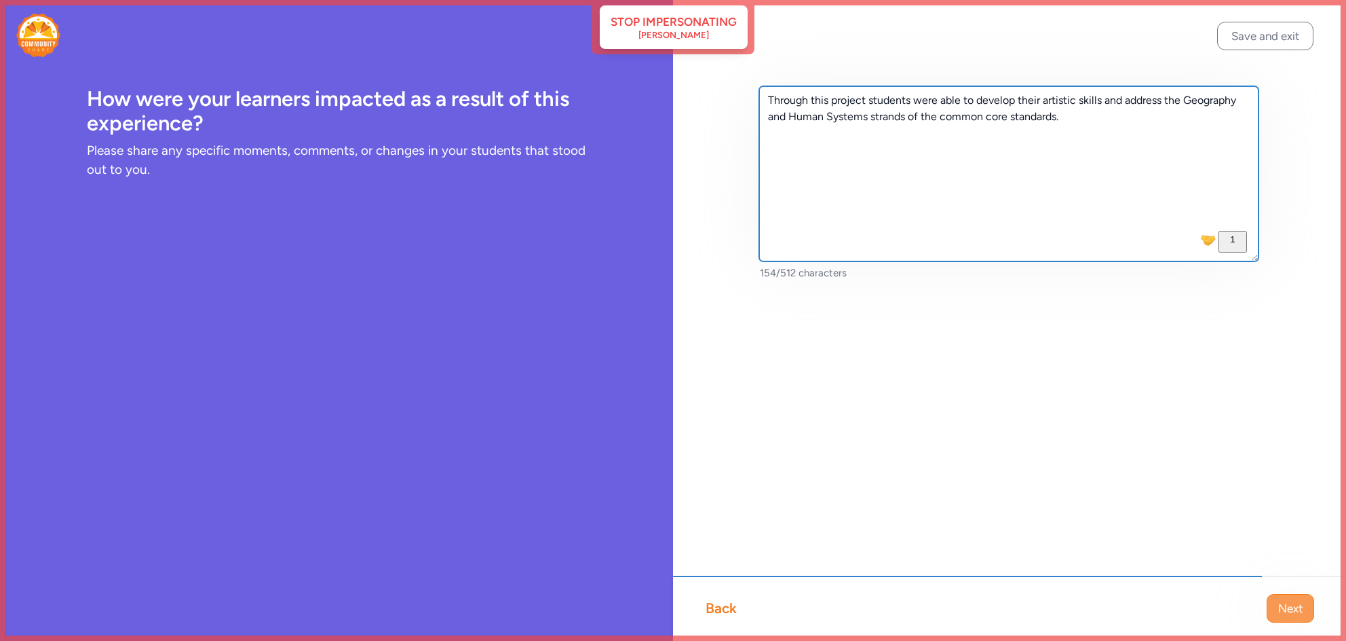
type textarea "Through this project students were able to develop their artistic skills and ad…"
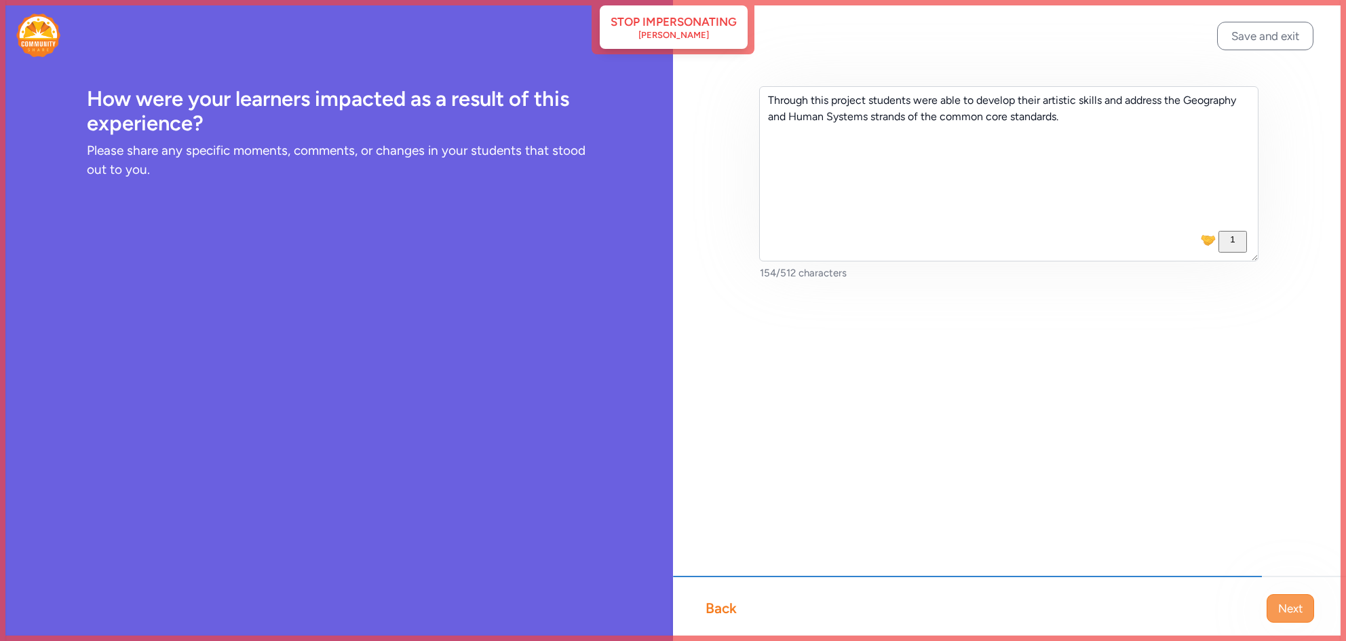
click at [1280, 600] on button "Next" at bounding box center [1291, 608] width 48 height 29
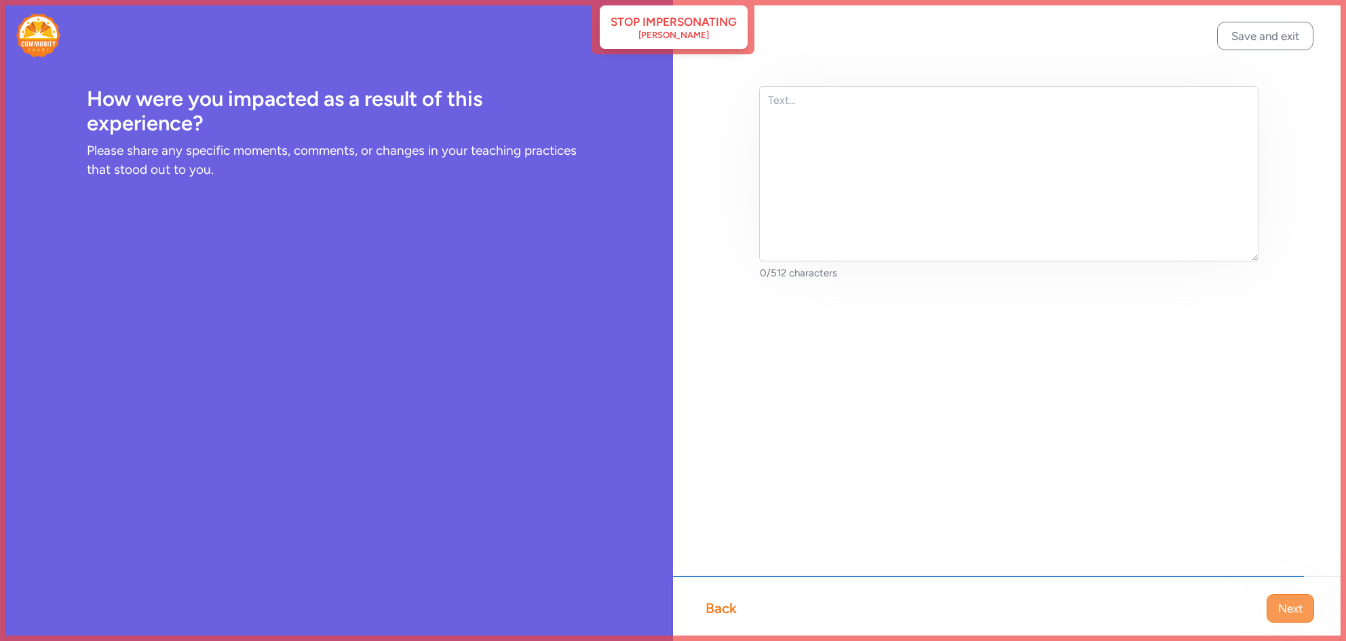
click at [1284, 608] on span "Next" at bounding box center [1291, 608] width 24 height 16
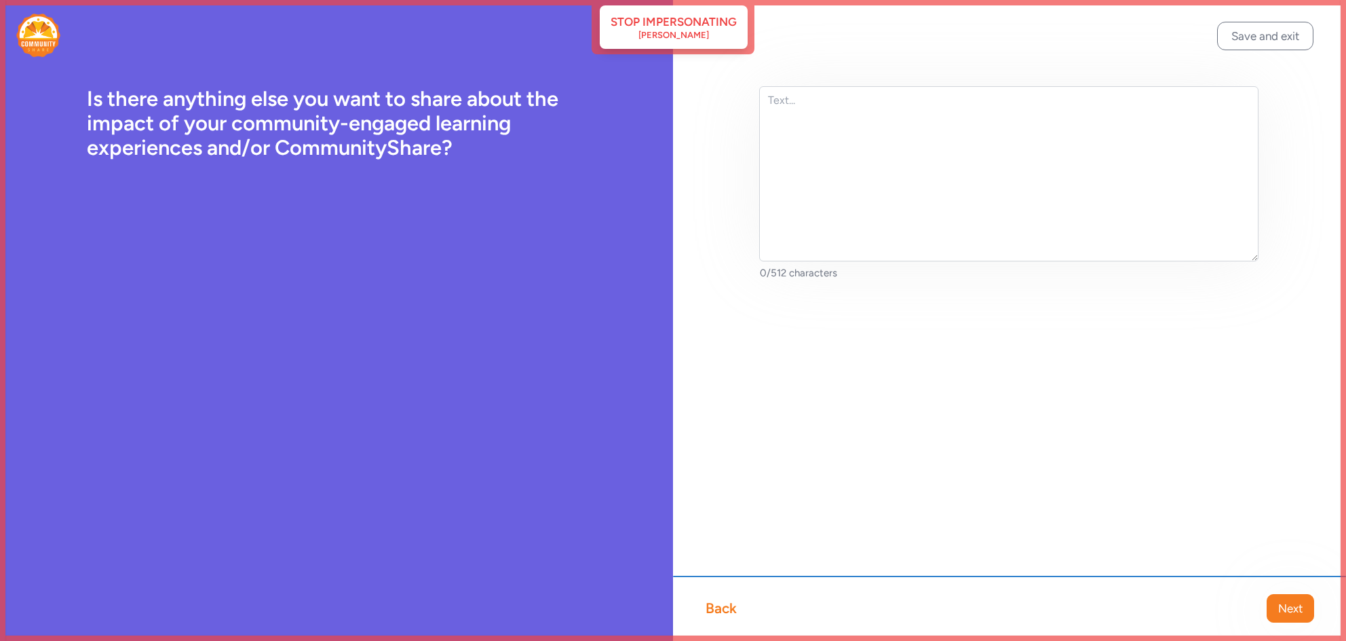
click at [1284, 608] on span "Next" at bounding box center [1291, 608] width 24 height 16
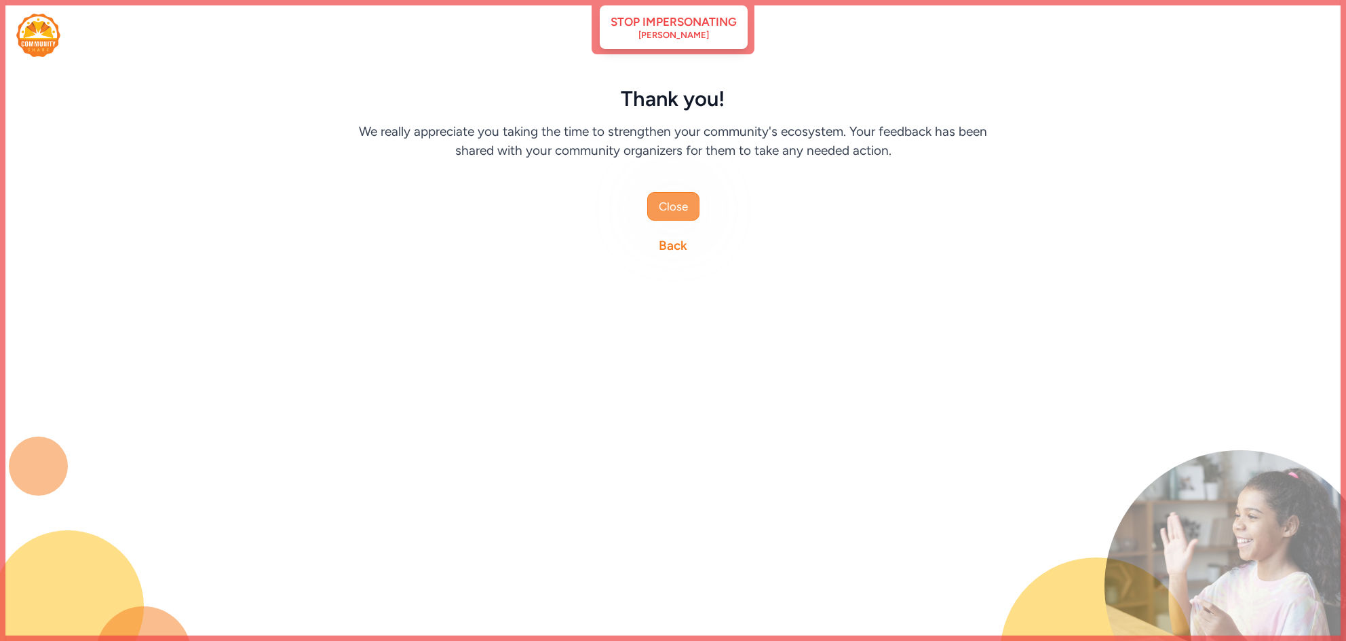
click at [658, 202] on button "Close" at bounding box center [673, 206] width 52 height 29
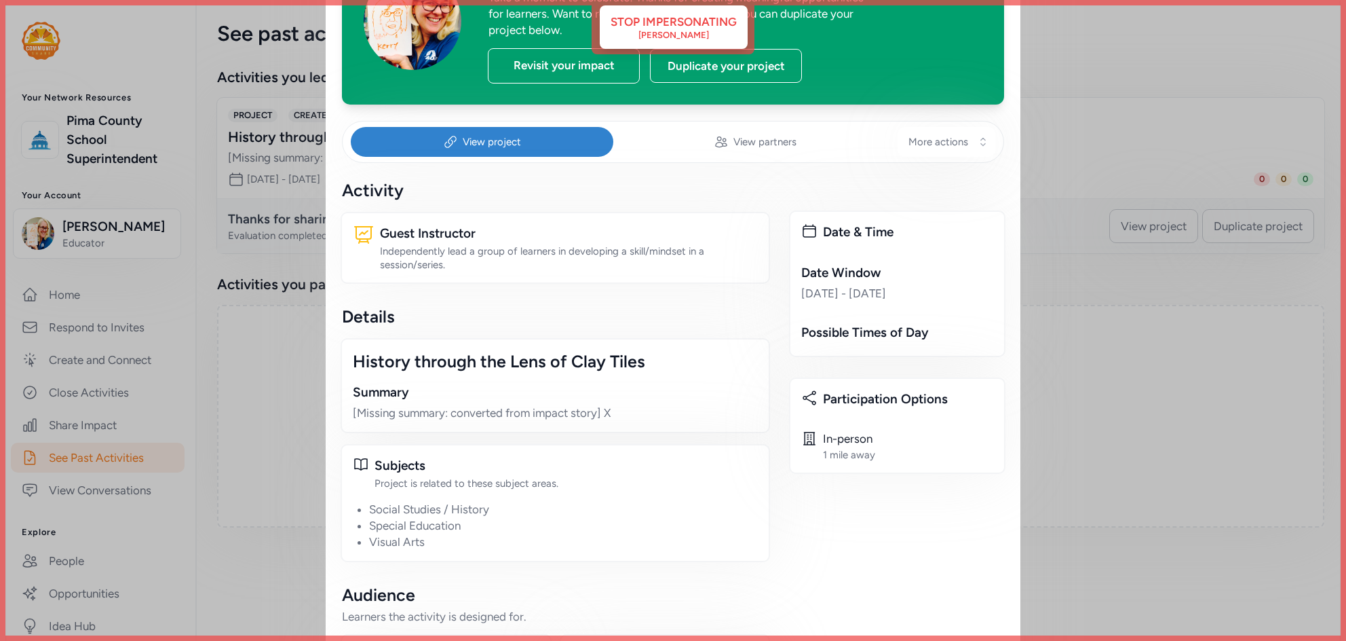
scroll to position [118, 0]
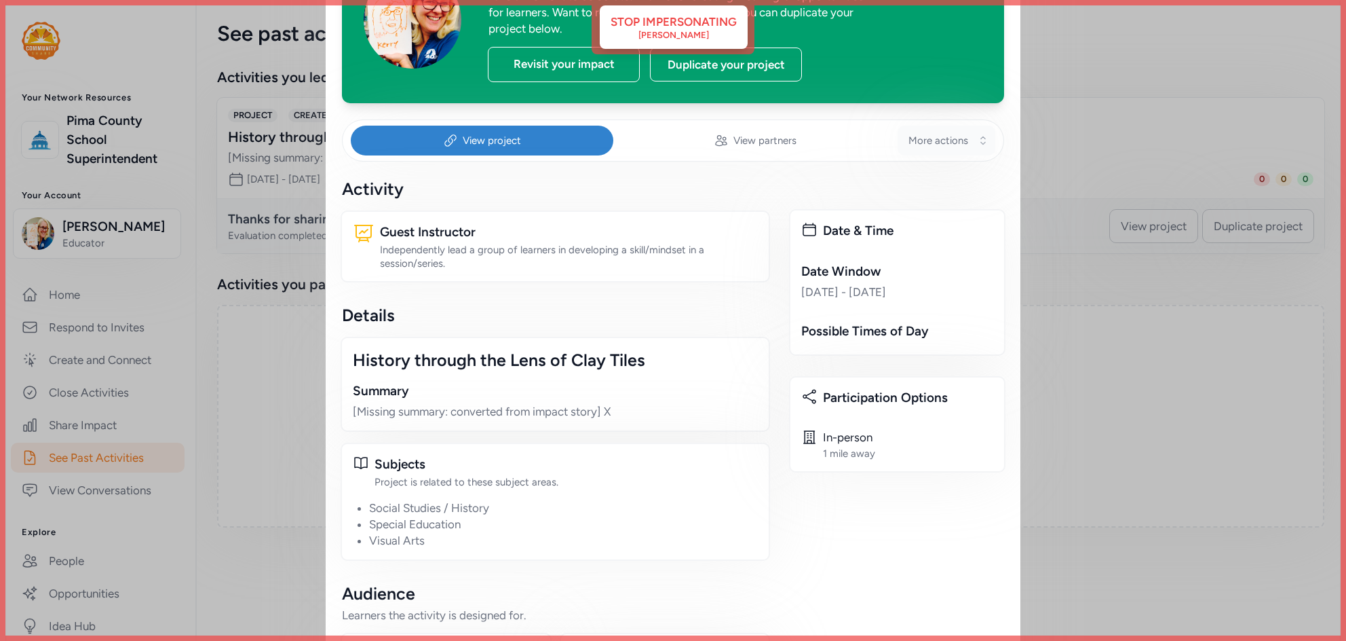
click at [928, 150] on button "More actions" at bounding box center [947, 141] width 98 height 30
click at [884, 252] on div "Edit Project Details" at bounding box center [913, 242] width 157 height 33
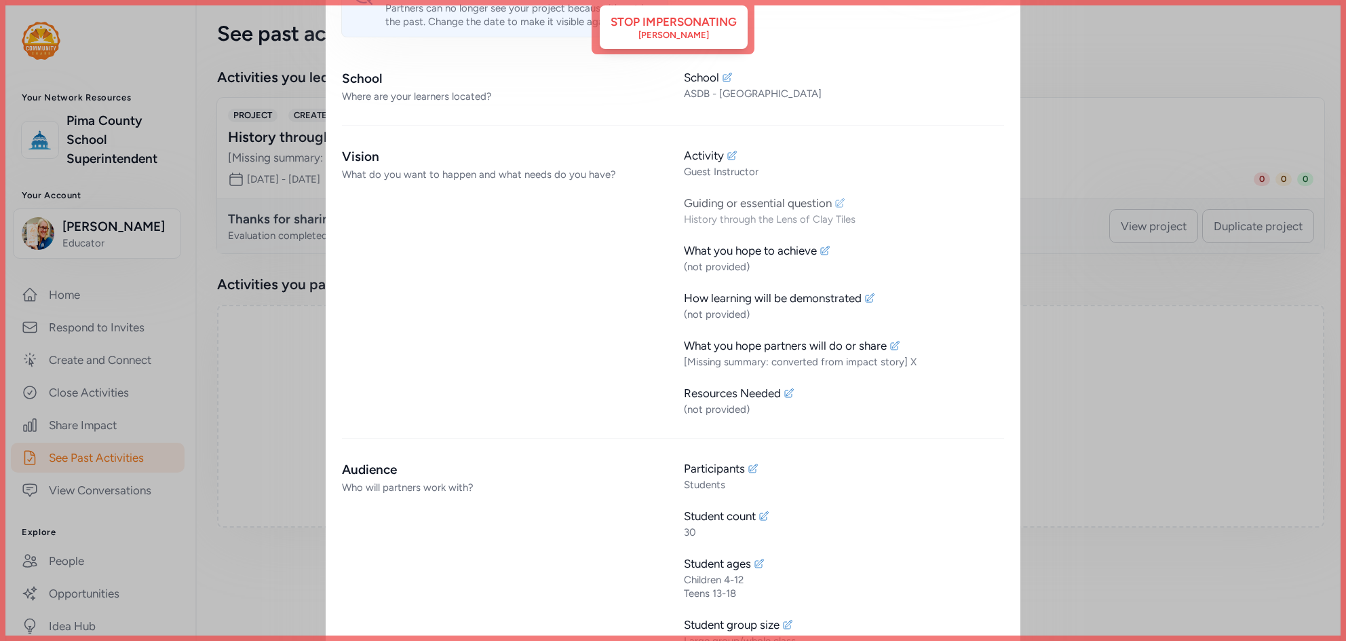
scroll to position [299, 0]
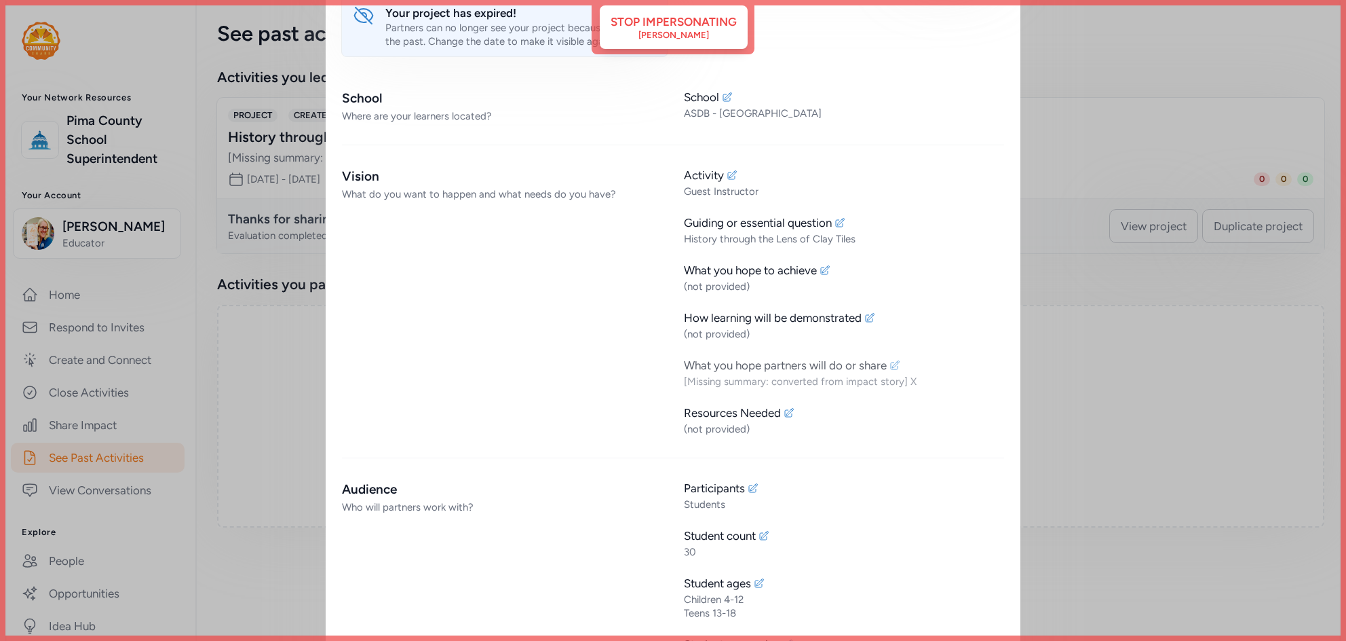
click at [897, 363] on icon at bounding box center [895, 365] width 11 height 11
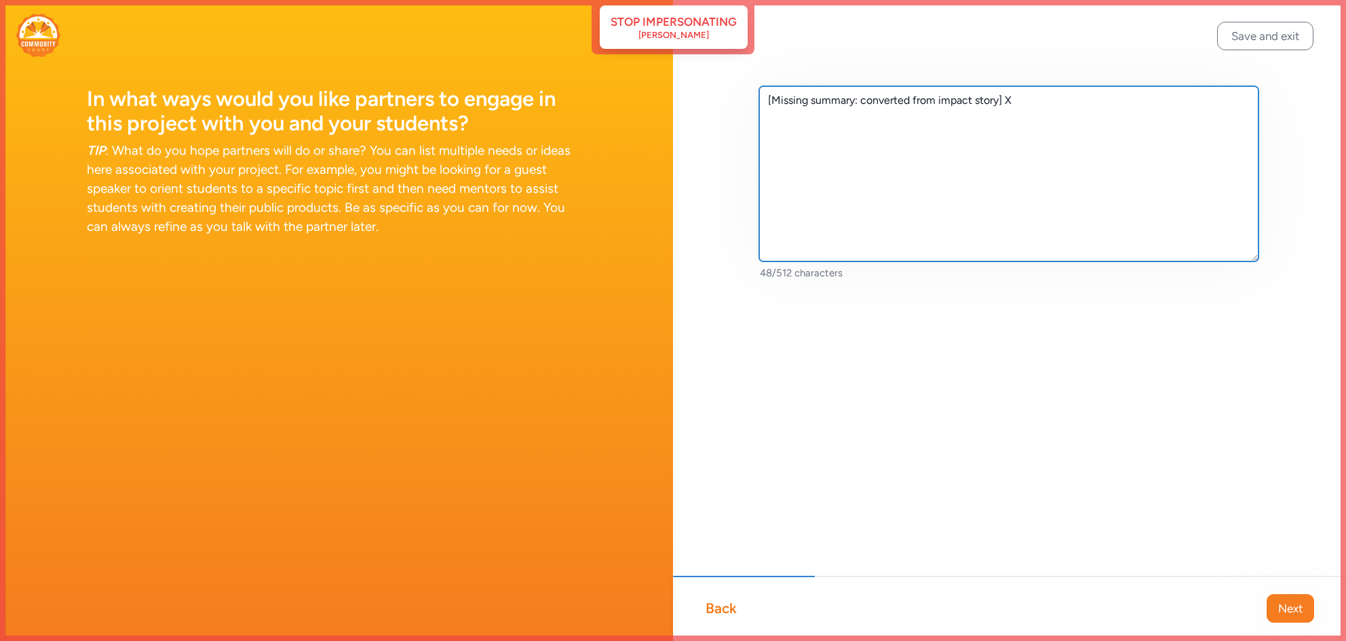
click at [856, 130] on textarea "[Missing summary: converted from impact story] X" at bounding box center [1008, 173] width 499 height 175
paste textarea "I want to find ways to engage my students at the [US_STATE][GEOGRAPHIC_DATA] fo…"
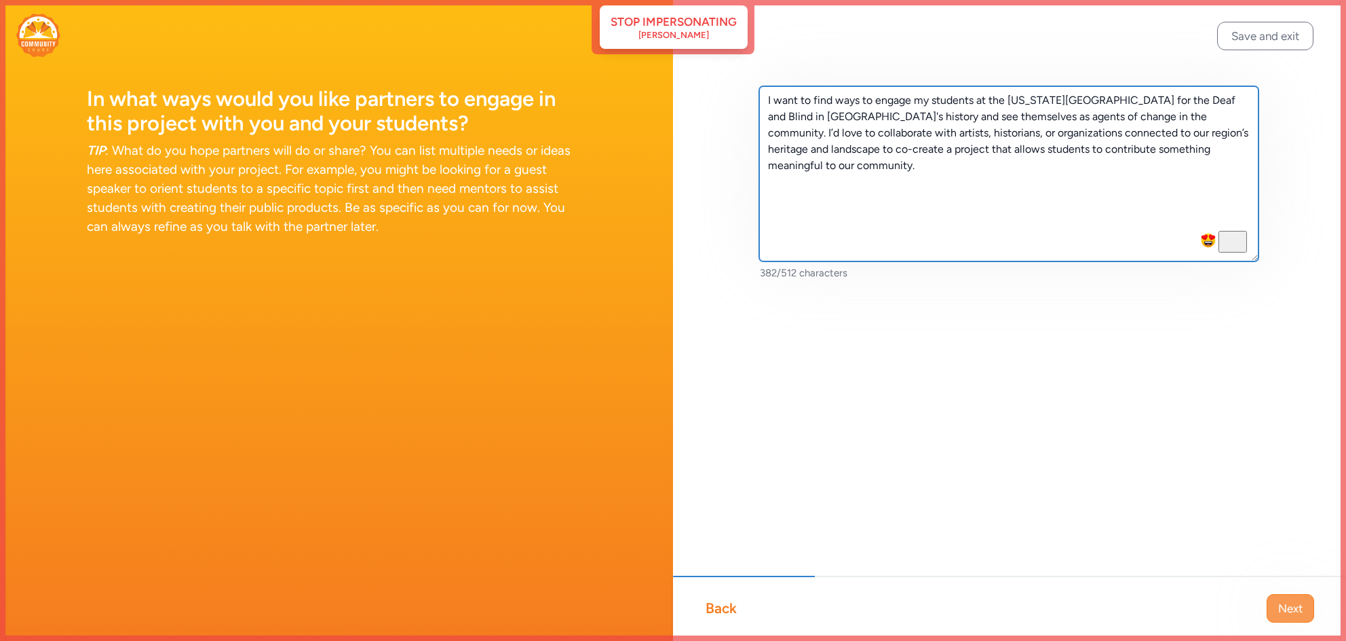
type textarea "I want to find ways to engage my students at the [US_STATE][GEOGRAPHIC_DATA] fo…"
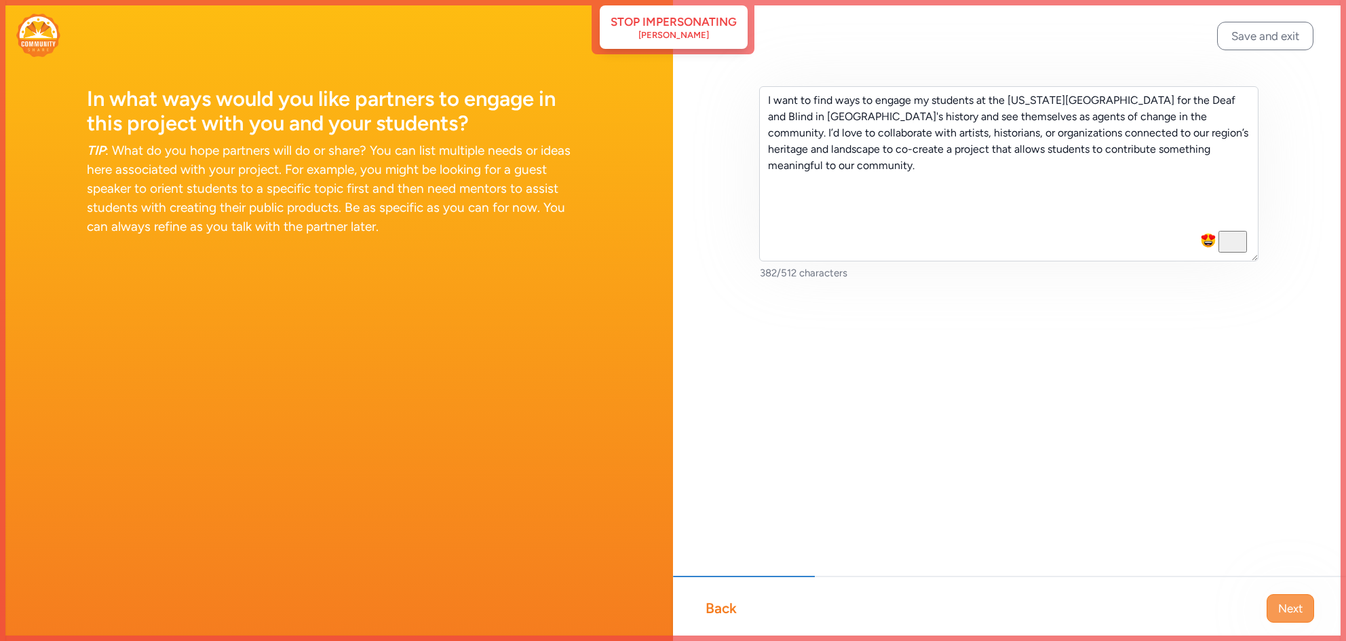
click at [1298, 615] on span "Next" at bounding box center [1291, 608] width 24 height 16
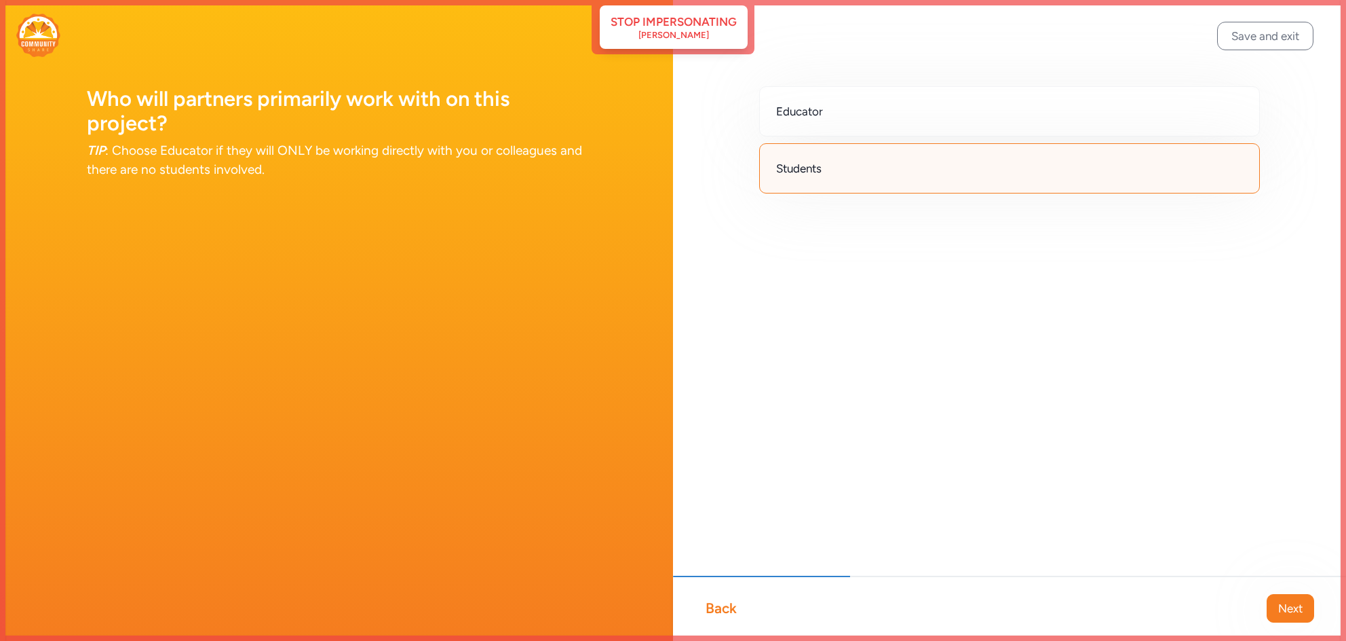
click at [1298, 615] on span "Next" at bounding box center [1291, 608] width 24 height 16
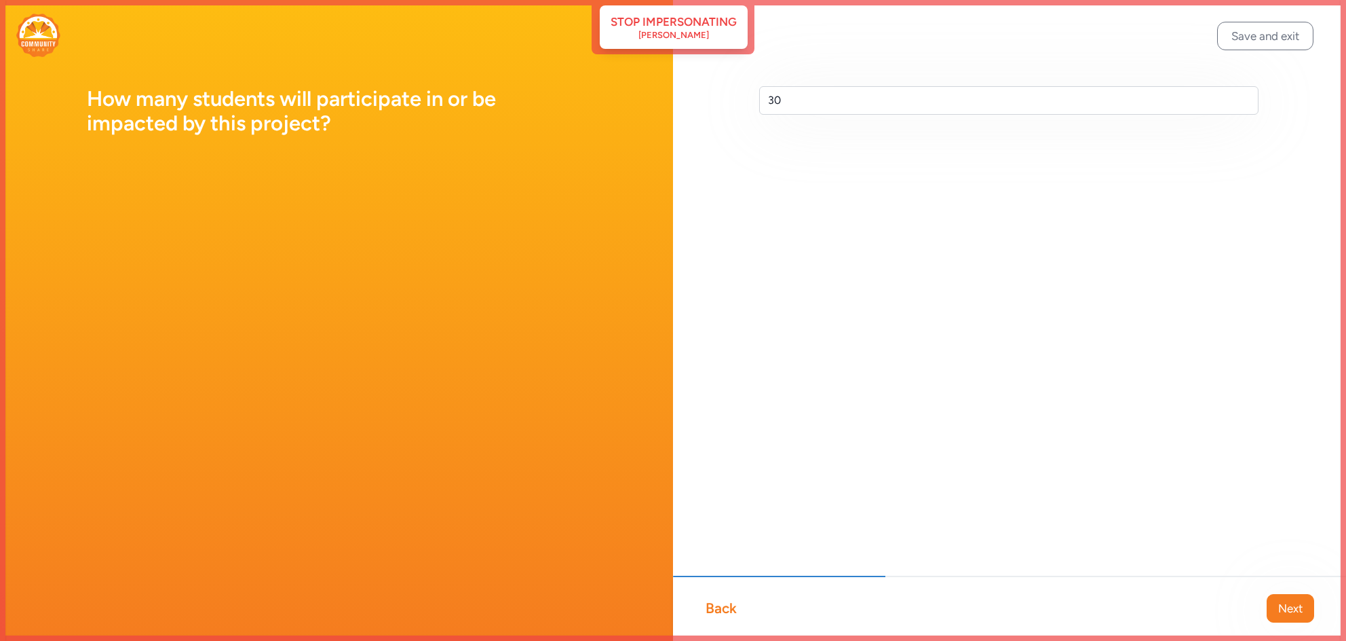
click at [1298, 615] on span "Next" at bounding box center [1291, 608] width 24 height 16
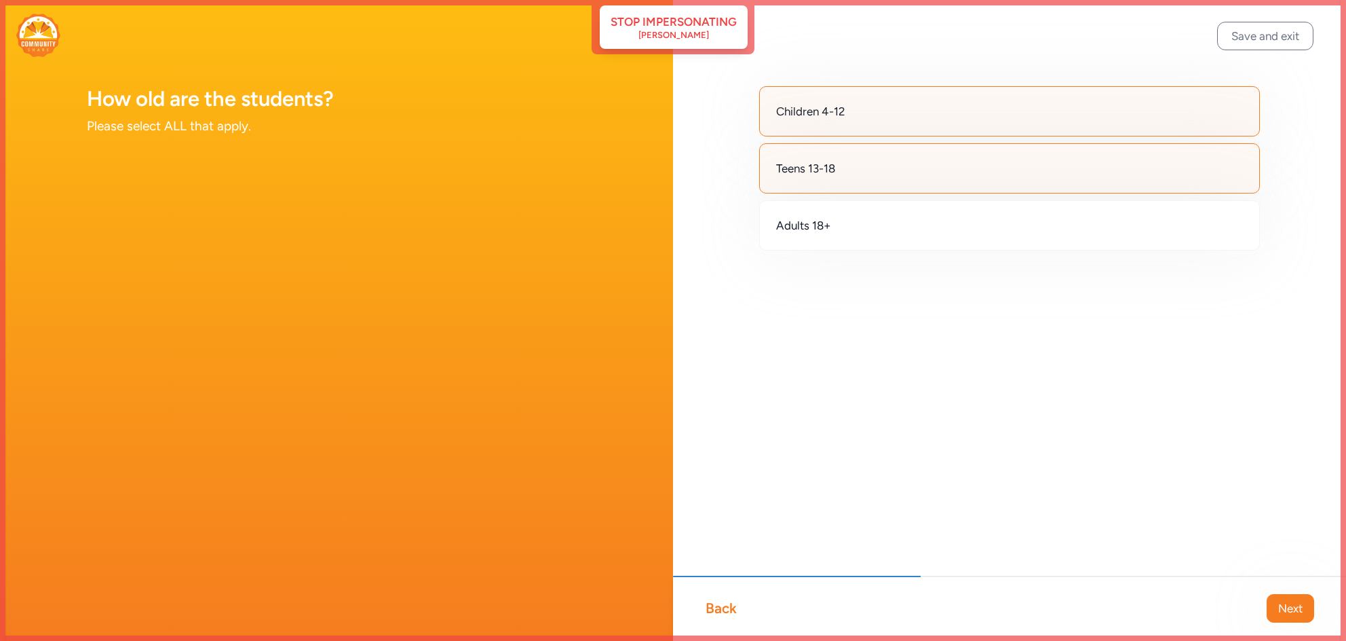
click at [1298, 615] on span "Next" at bounding box center [1291, 608] width 24 height 16
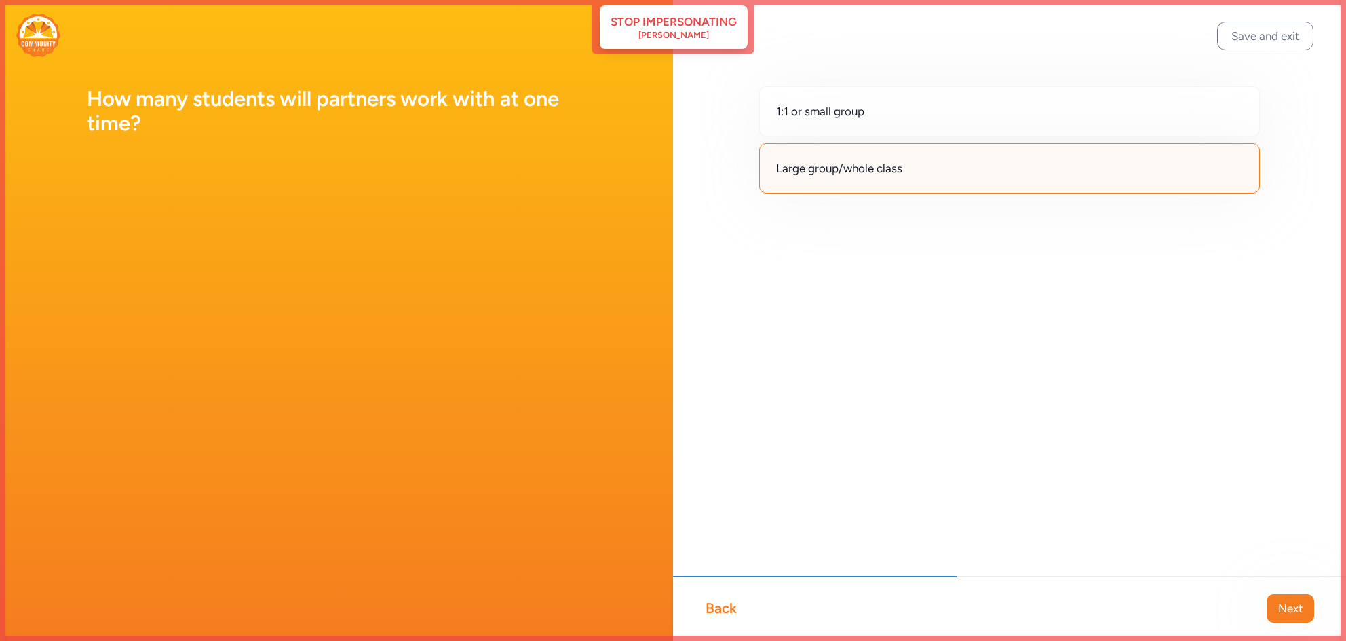
click at [1298, 615] on span "Next" at bounding box center [1291, 608] width 24 height 16
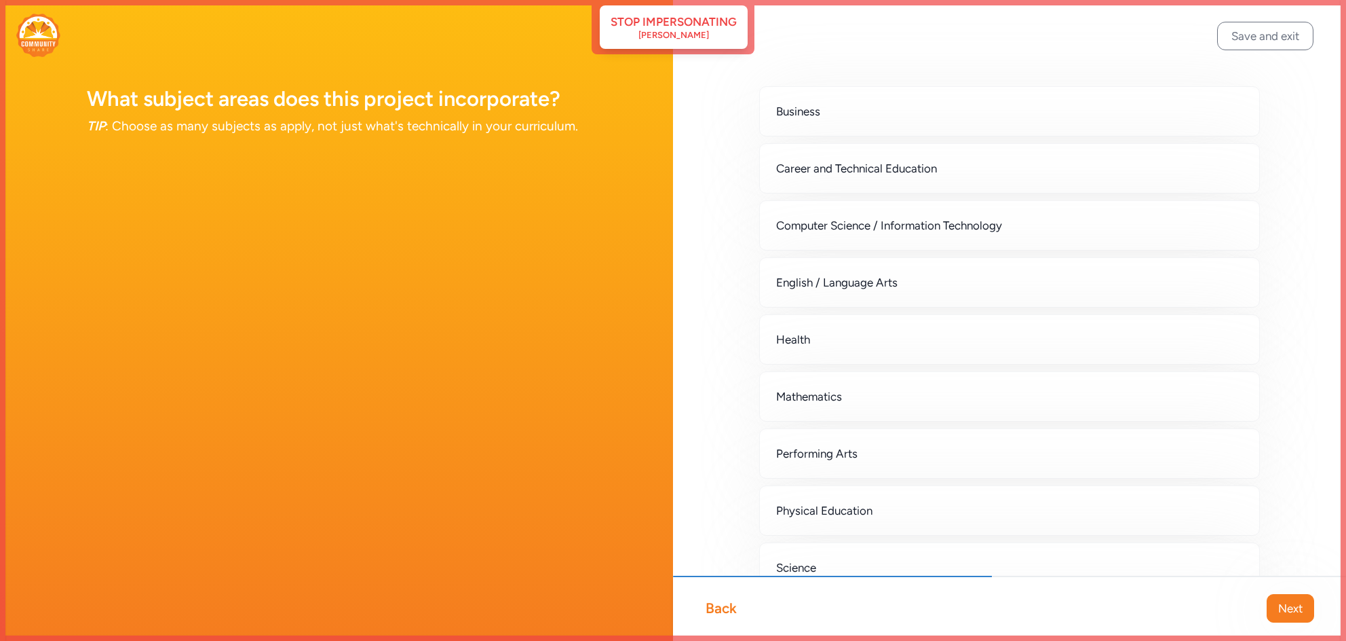
click at [1298, 615] on span "Next" at bounding box center [1291, 608] width 24 height 16
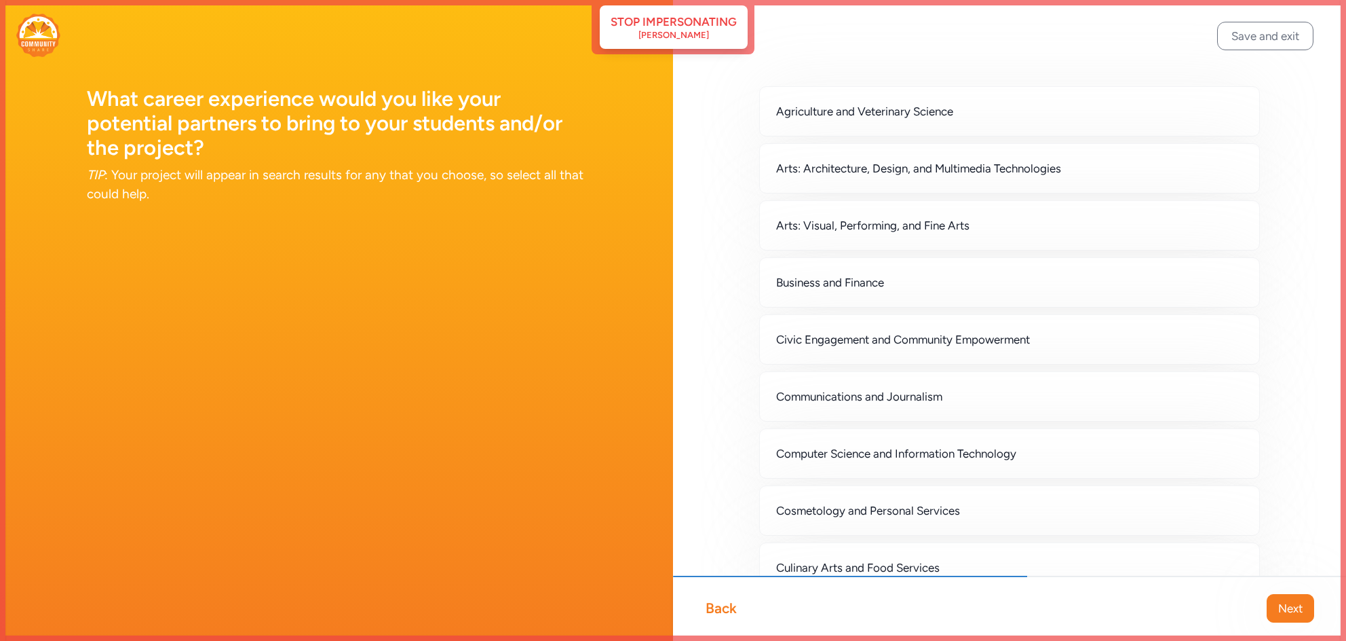
click at [1298, 615] on span "Next" at bounding box center [1291, 608] width 24 height 16
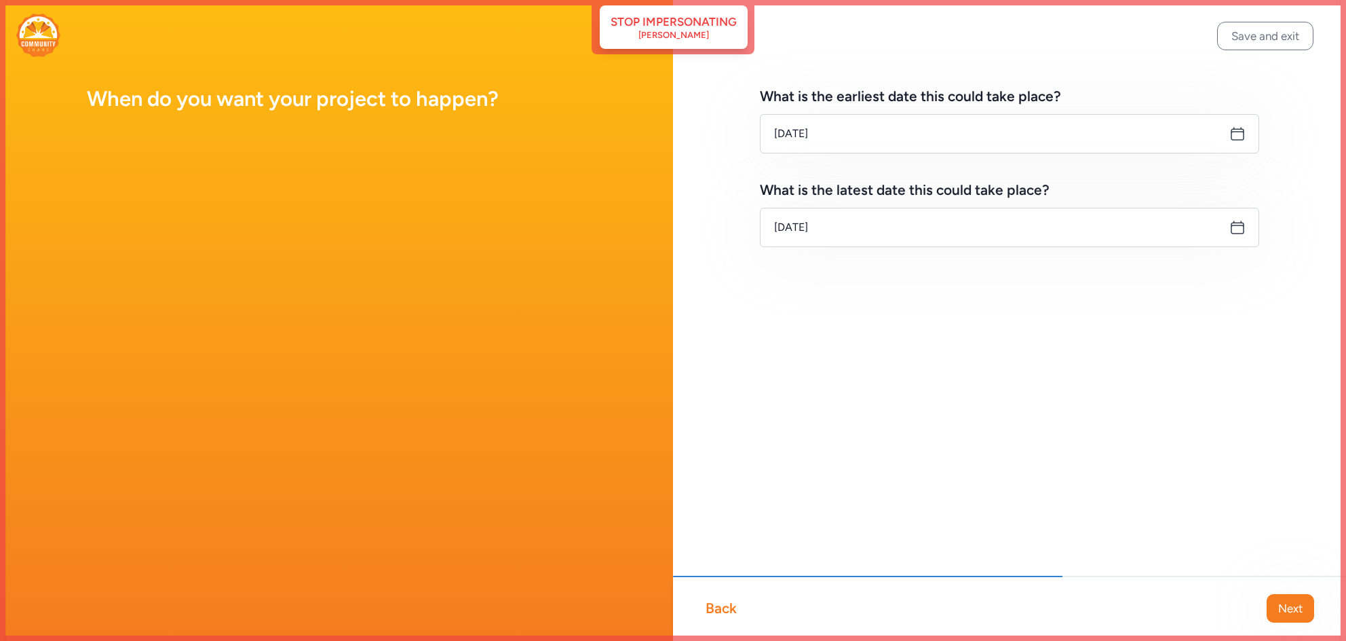
click at [1298, 615] on span "Next" at bounding box center [1291, 608] width 24 height 16
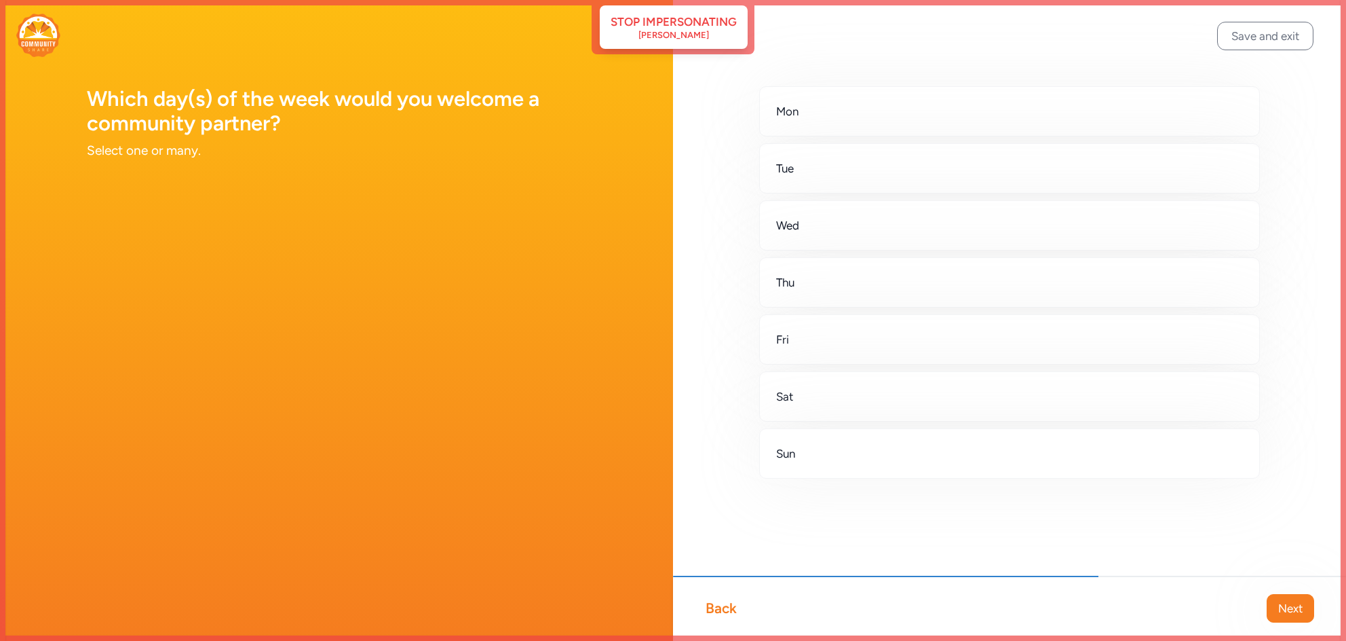
click at [1298, 615] on span "Next" at bounding box center [1291, 608] width 24 height 16
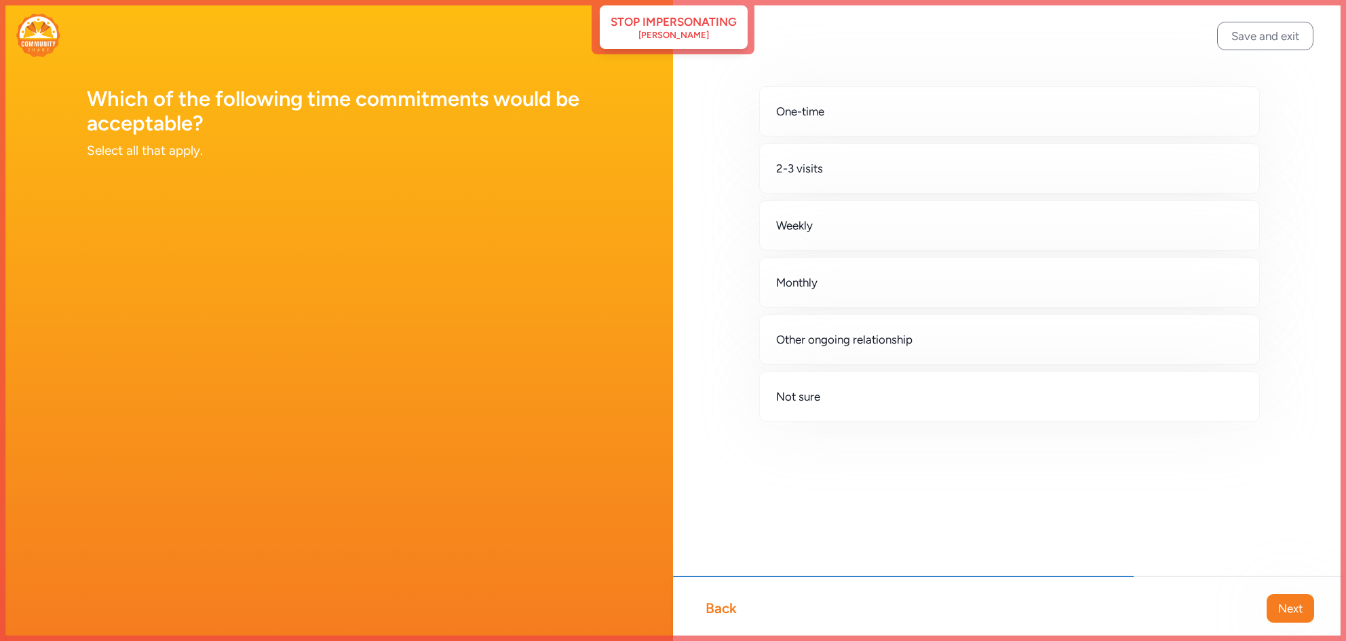
click at [1298, 615] on span "Next" at bounding box center [1291, 608] width 24 height 16
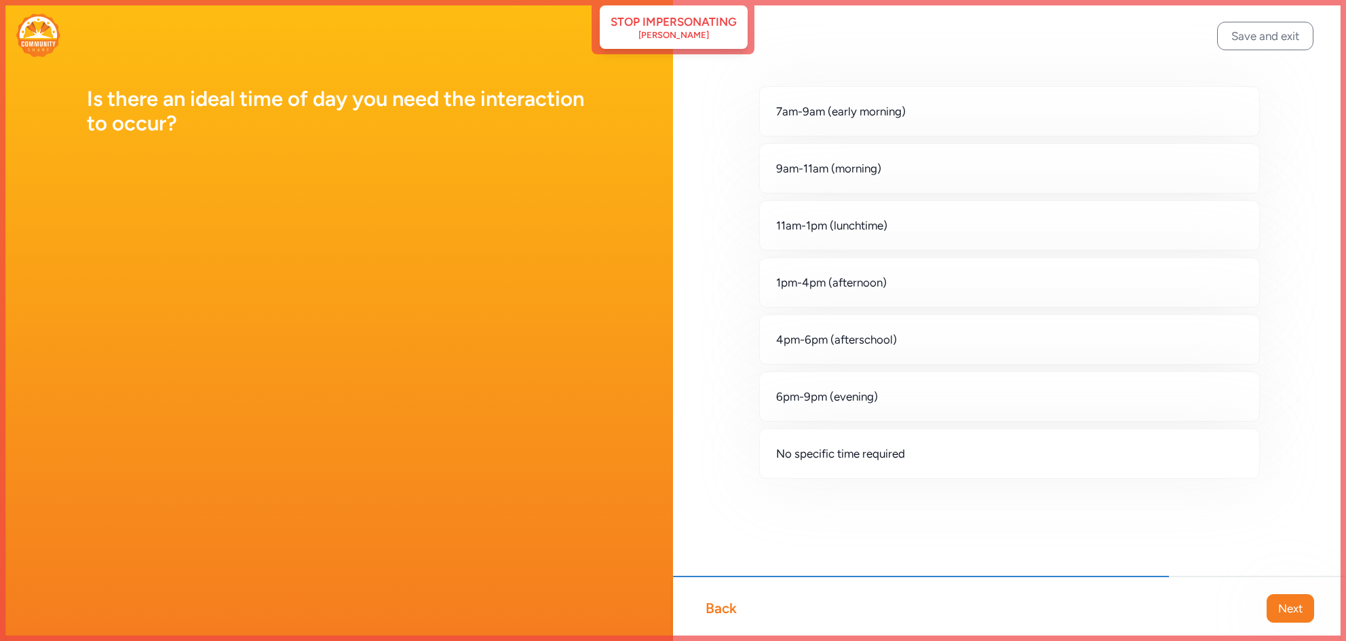
click at [1298, 615] on span "Next" at bounding box center [1291, 608] width 24 height 16
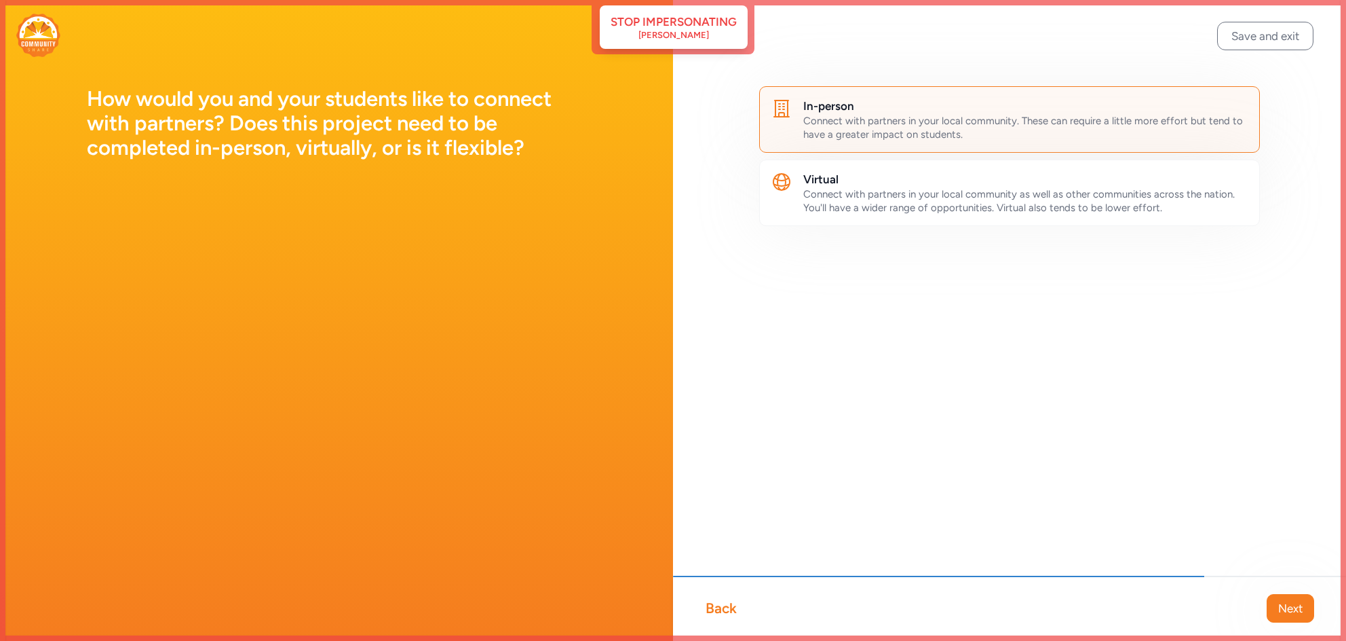
click at [1298, 615] on span "Next" at bounding box center [1291, 608] width 24 height 16
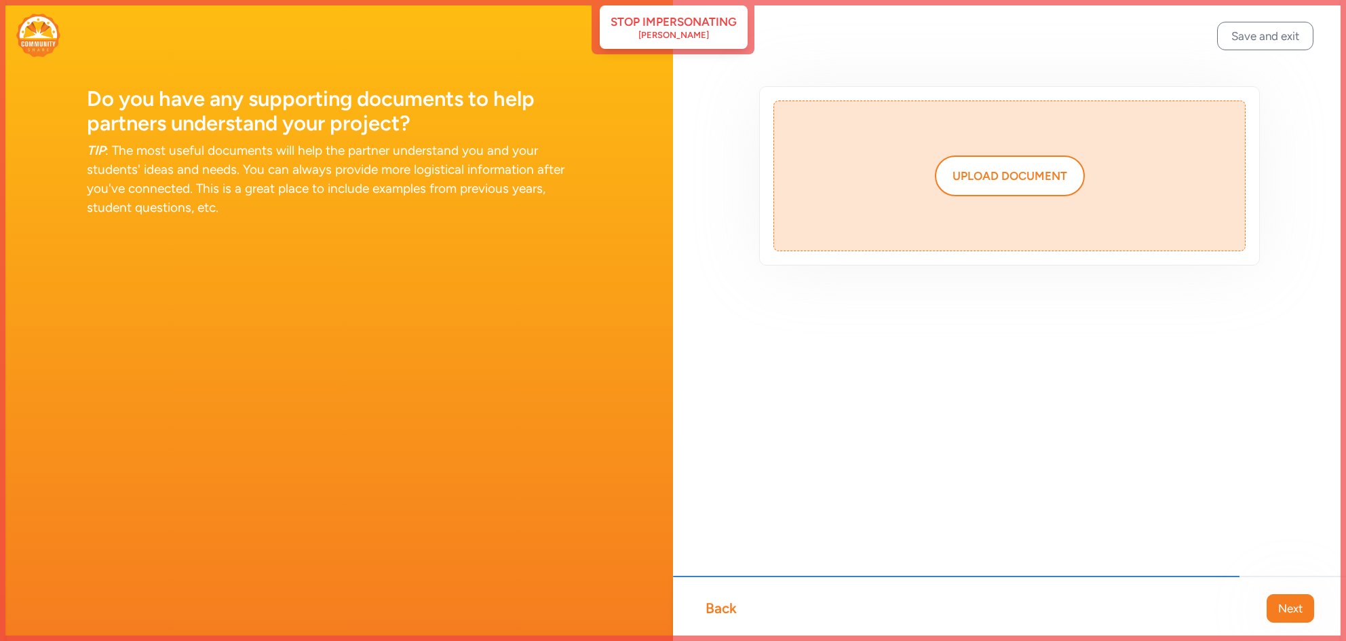
click at [1298, 615] on span "Next" at bounding box center [1291, 608] width 24 height 16
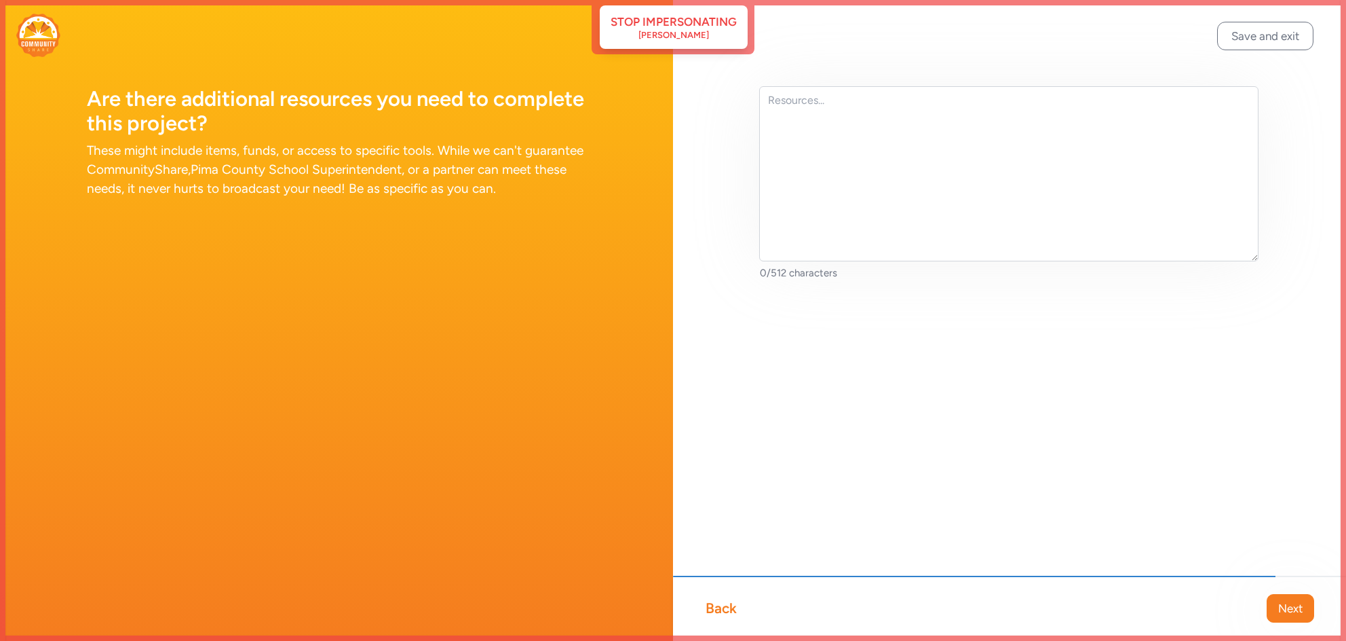
click at [1298, 615] on span "Next" at bounding box center [1291, 608] width 24 height 16
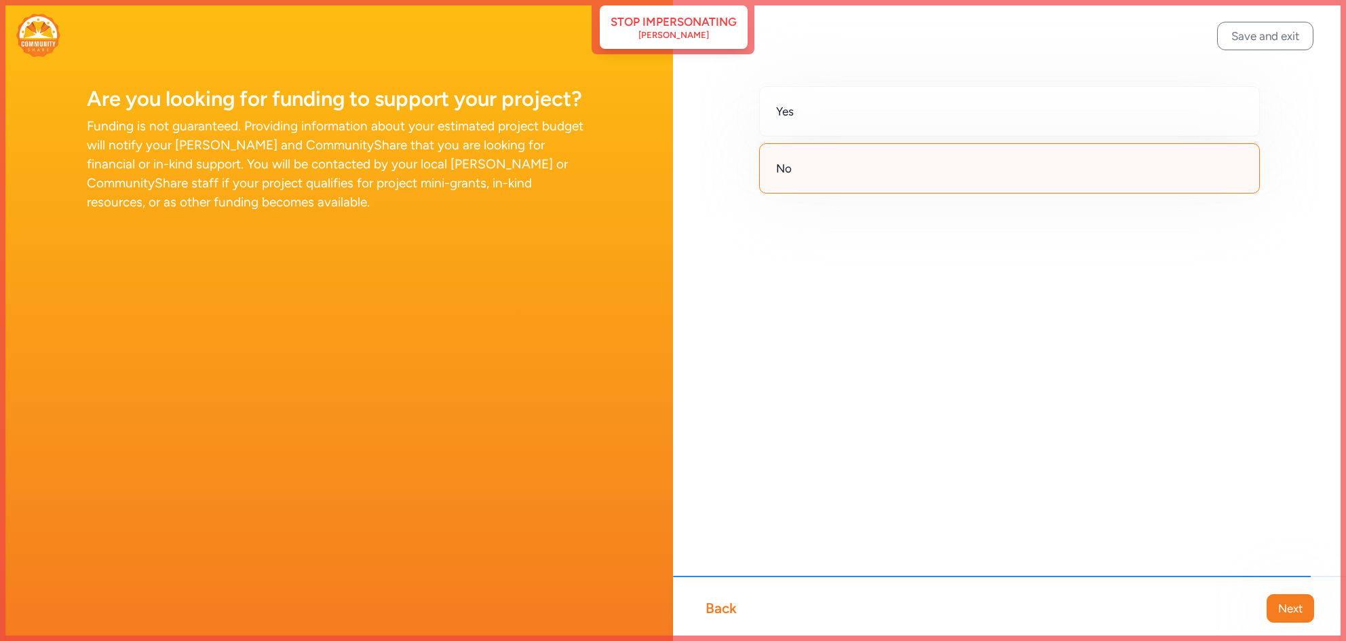
click at [1298, 615] on span "Next" at bounding box center [1291, 608] width 24 height 16
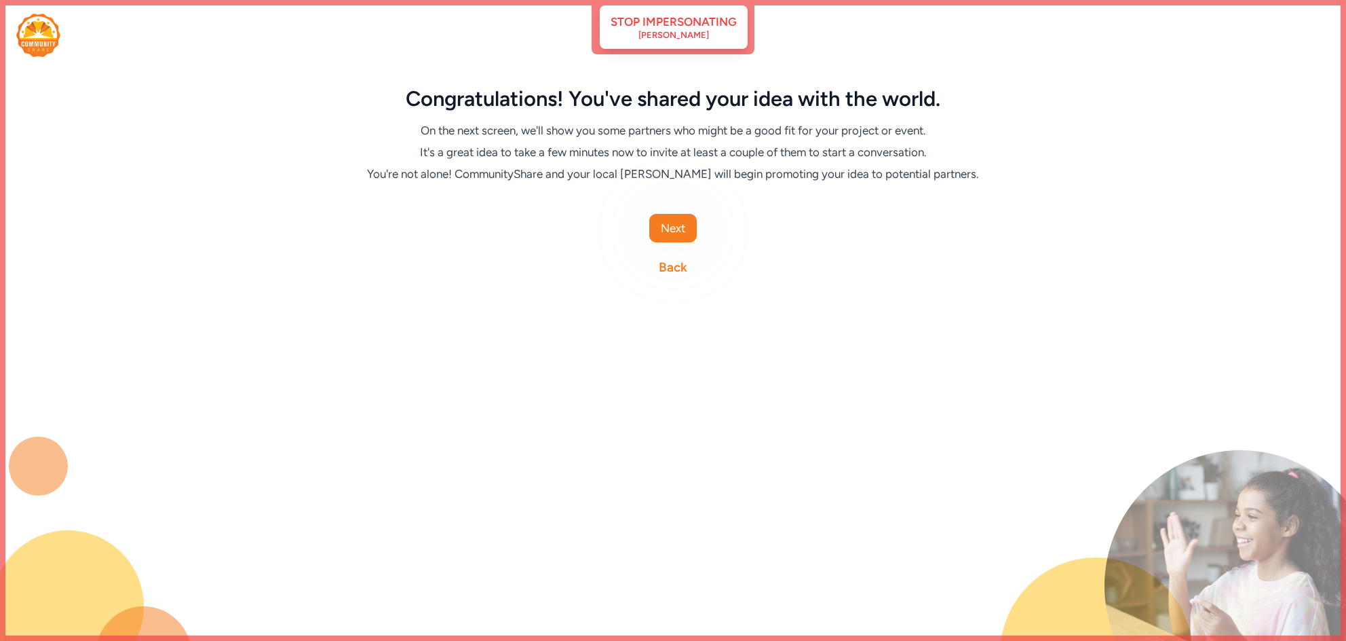
click at [1298, 615] on div "Congratulations! You've shared your idea with the world. On the next screen, we…" at bounding box center [673, 320] width 1346 height 641
click at [665, 221] on span "Next" at bounding box center [673, 228] width 24 height 16
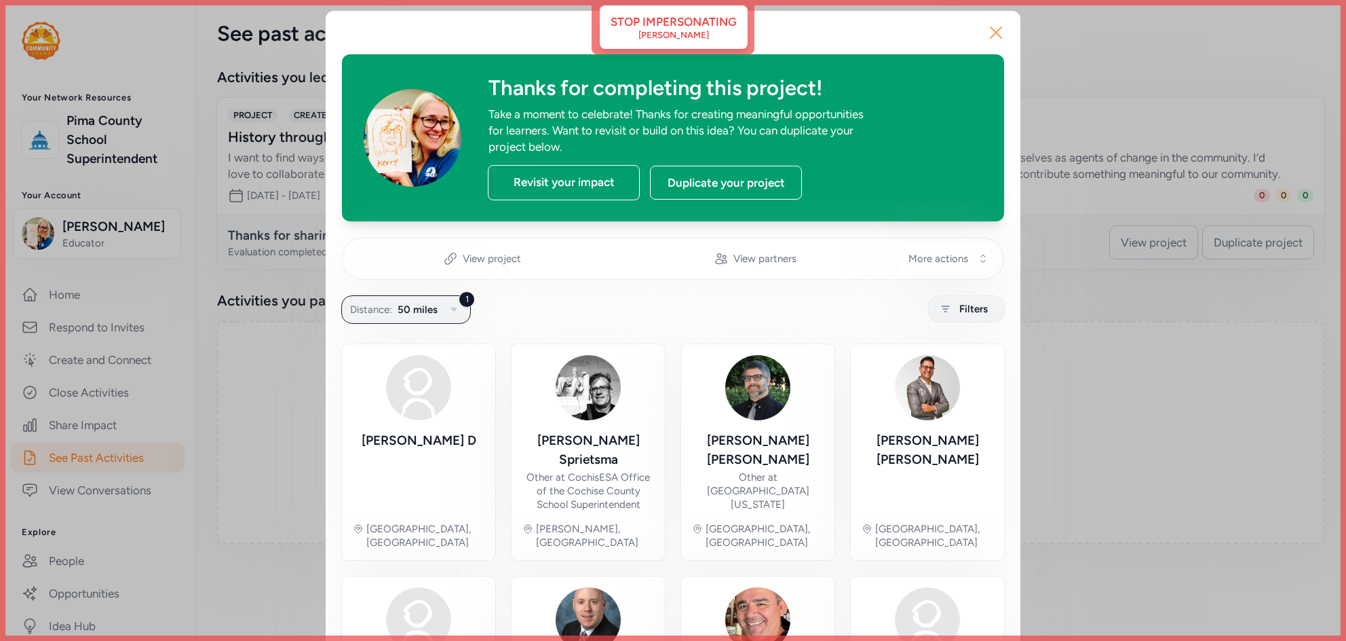
click at [994, 33] on icon "button" at bounding box center [996, 33] width 22 height 22
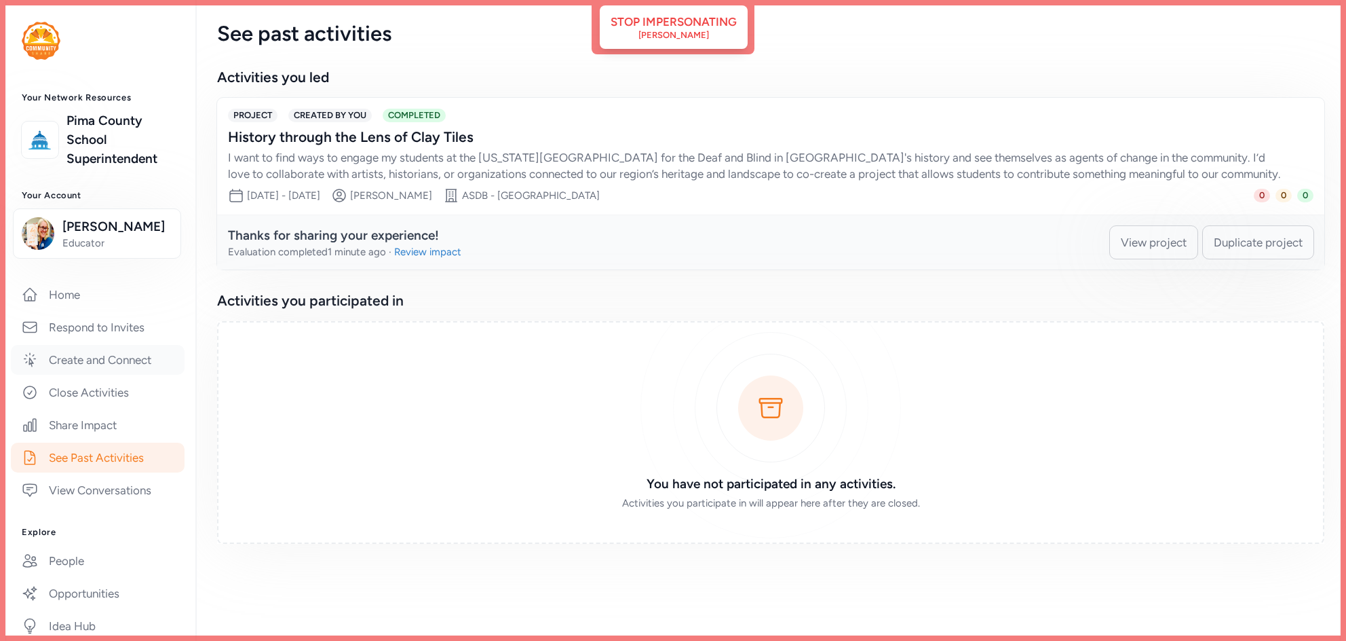
click at [104, 361] on link "Create and Connect" at bounding box center [98, 360] width 174 height 30
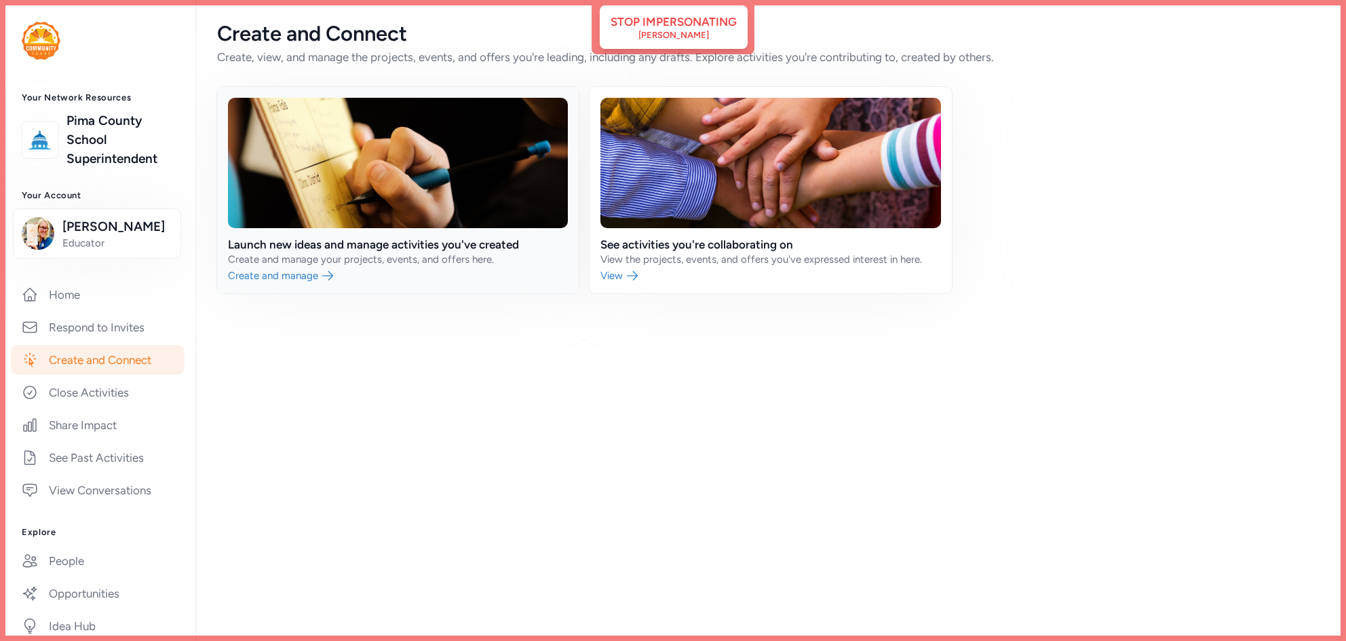
click at [442, 164] on link at bounding box center [398, 190] width 362 height 206
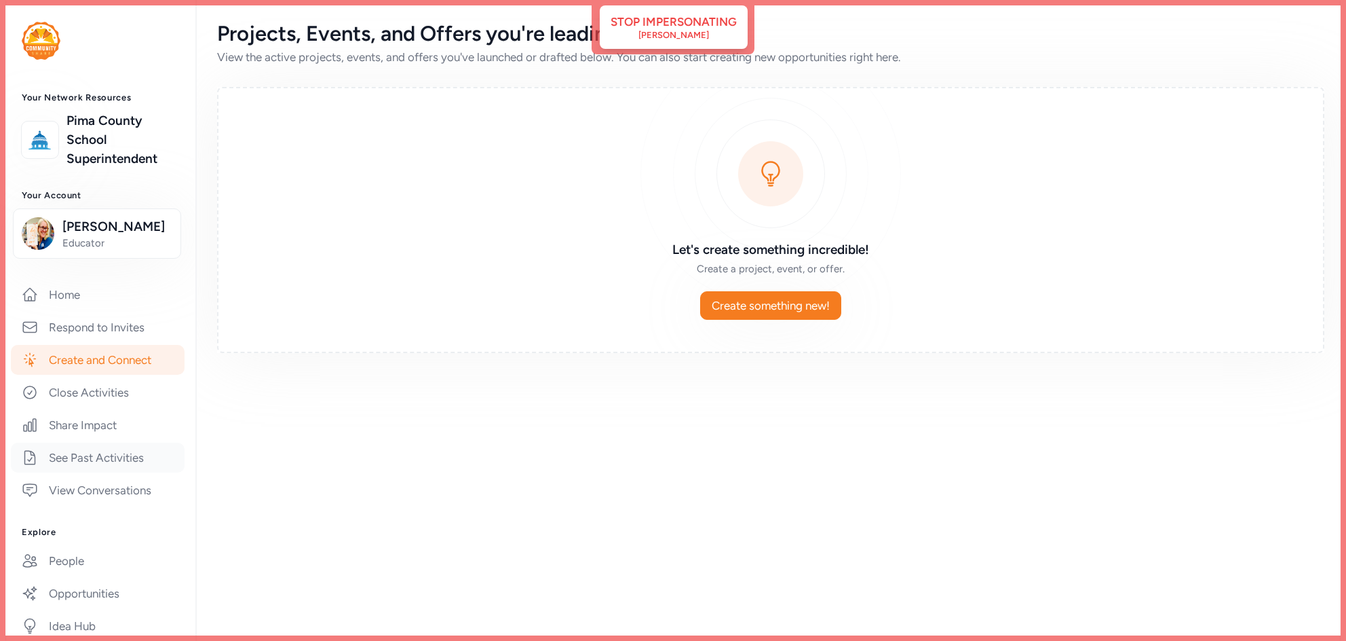
click at [131, 453] on link "See Past Activities" at bounding box center [98, 457] width 174 height 30
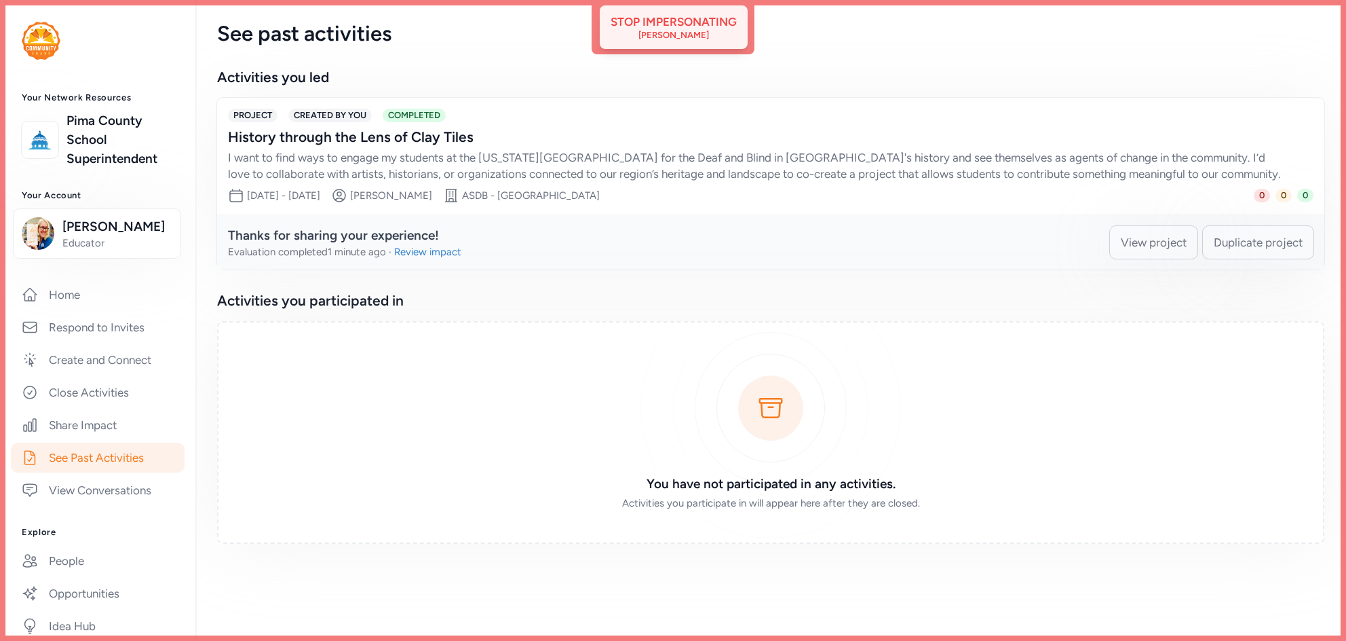
click at [681, 35] on div "[PERSON_NAME]" at bounding box center [674, 35] width 71 height 11
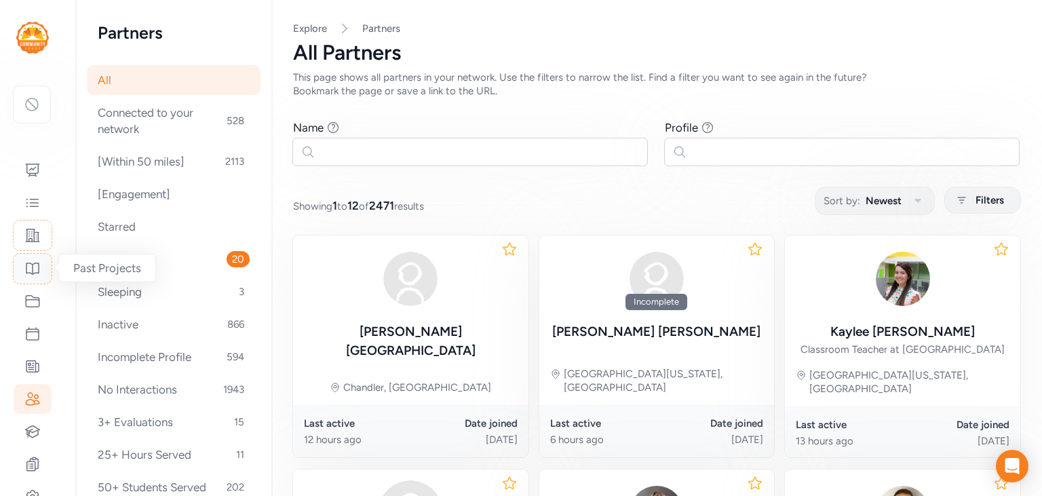
click at [31, 279] on div at bounding box center [32, 268] width 39 height 31
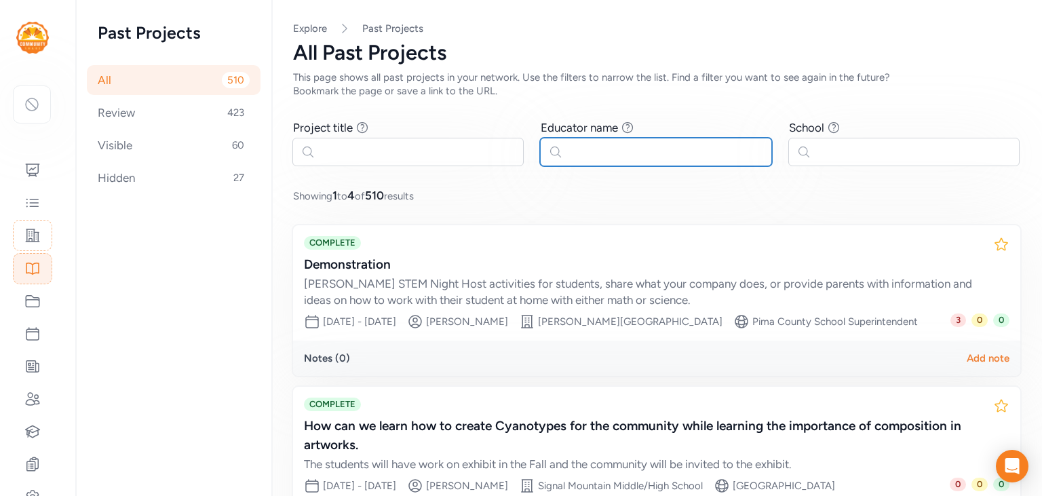
click at [592, 157] on input "text" at bounding box center [655, 152] width 231 height 29
type input "kerry"
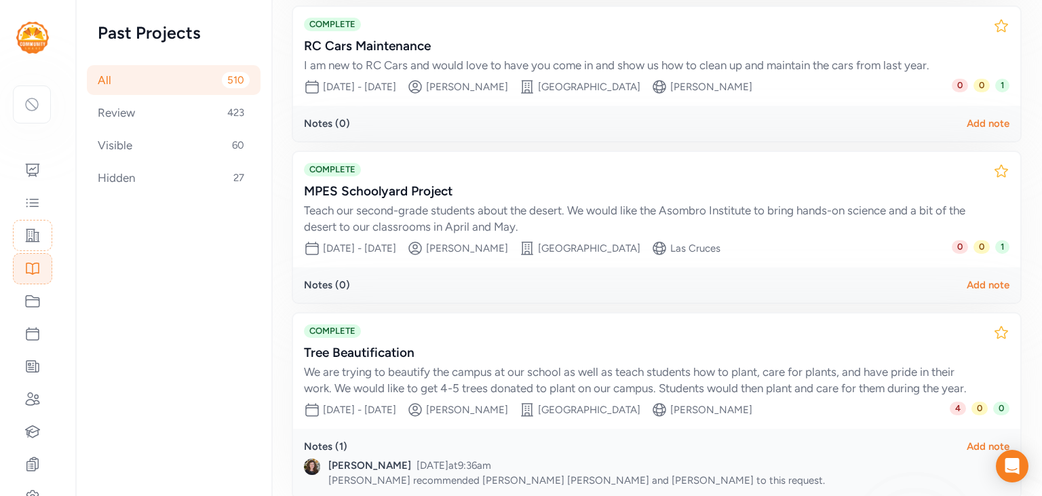
scroll to position [465, 0]
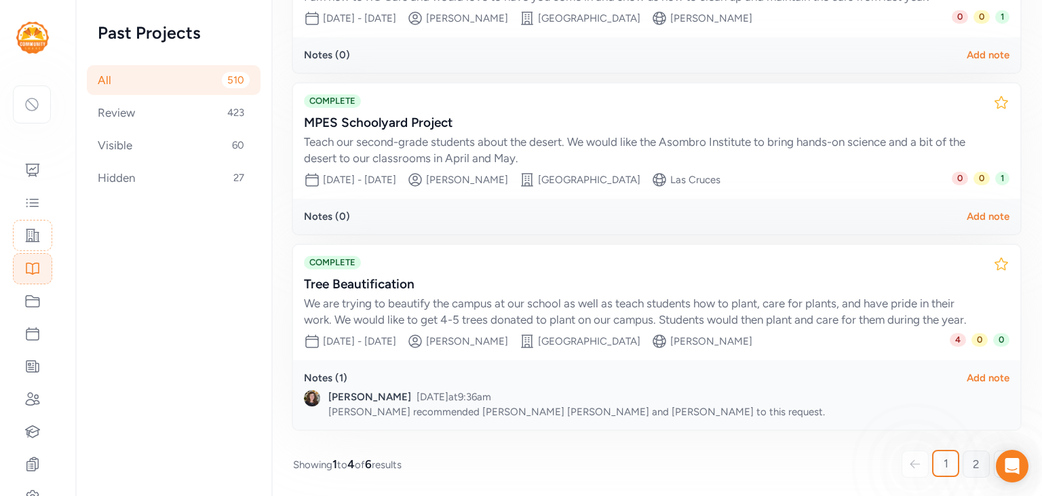
click at [978, 461] on span "2" at bounding box center [976, 464] width 7 height 16
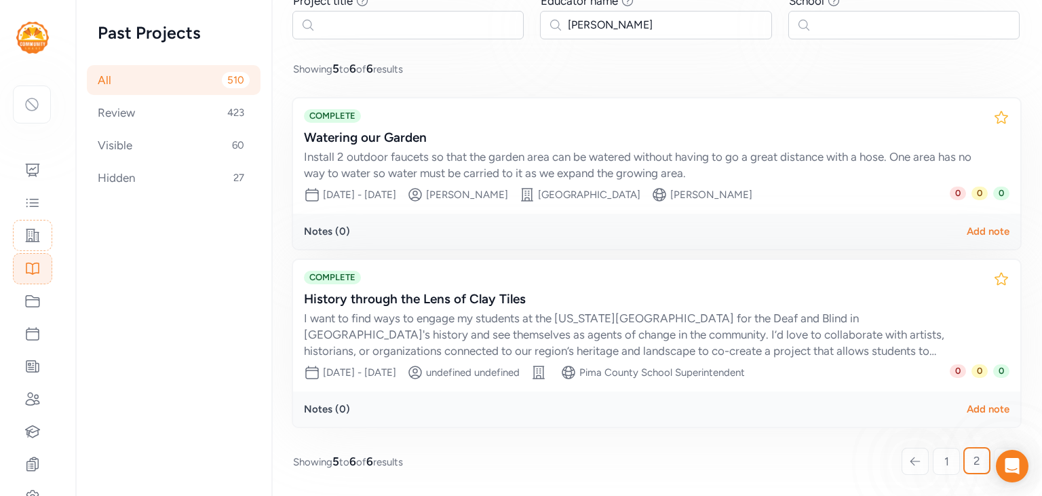
scroll to position [125, 0]
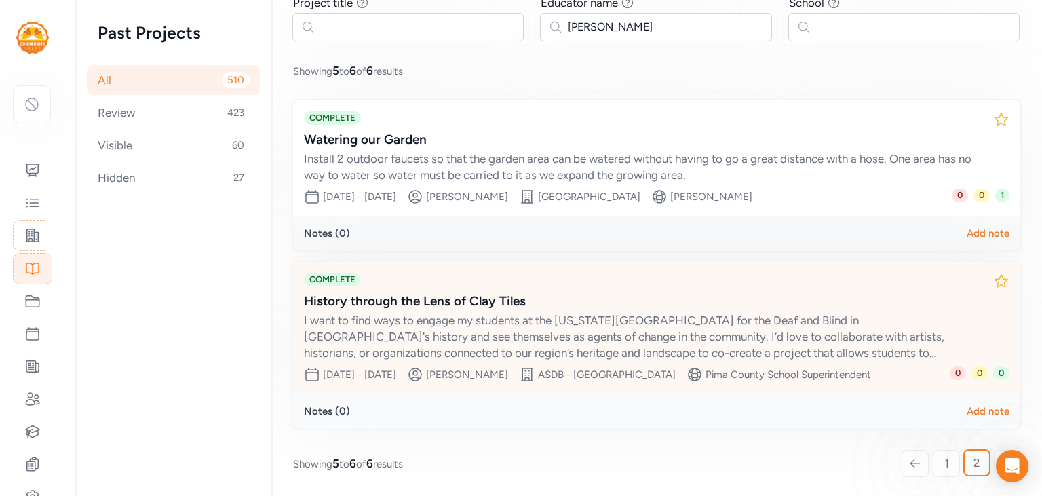
click at [554, 328] on div "I want to find ways to engage my students at the [US_STATE][GEOGRAPHIC_DATA] fo…" at bounding box center [643, 336] width 679 height 49
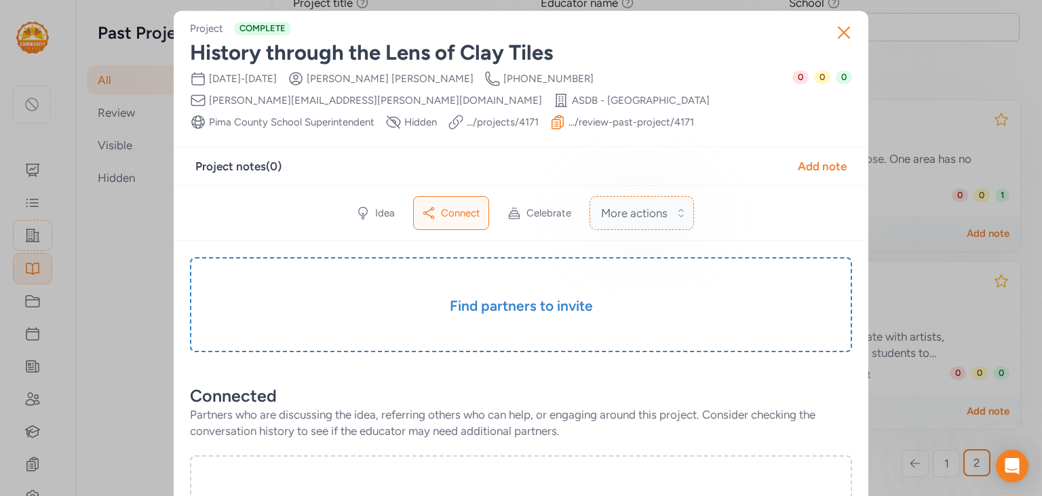
click at [622, 219] on span "More actions" at bounding box center [634, 213] width 67 height 16
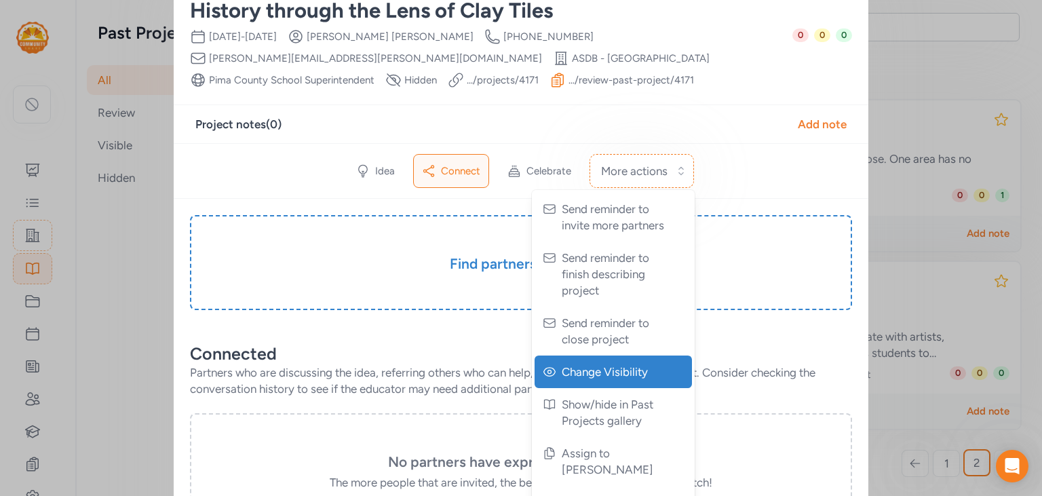
scroll to position [45, 0]
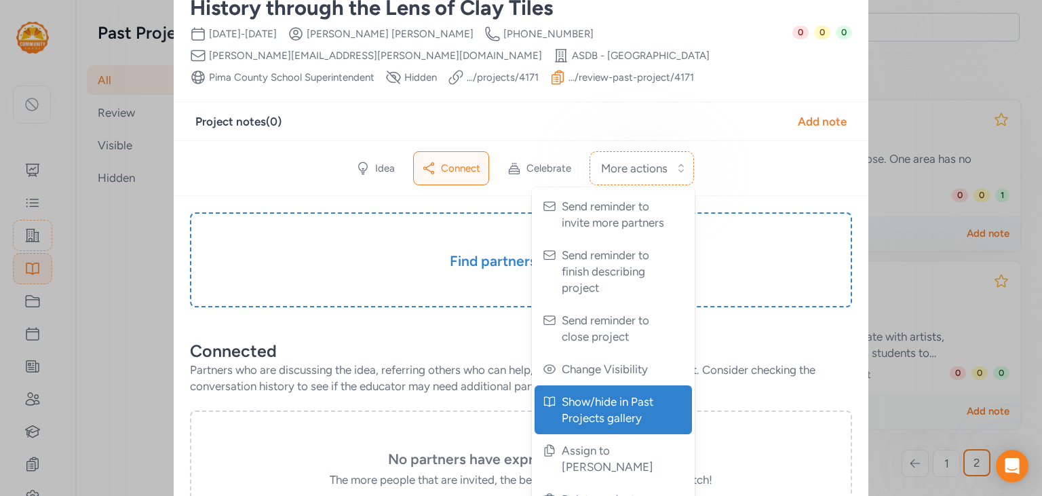
click at [601, 417] on span "Show/hide in Past Projects gallery" at bounding box center [615, 410] width 106 height 33
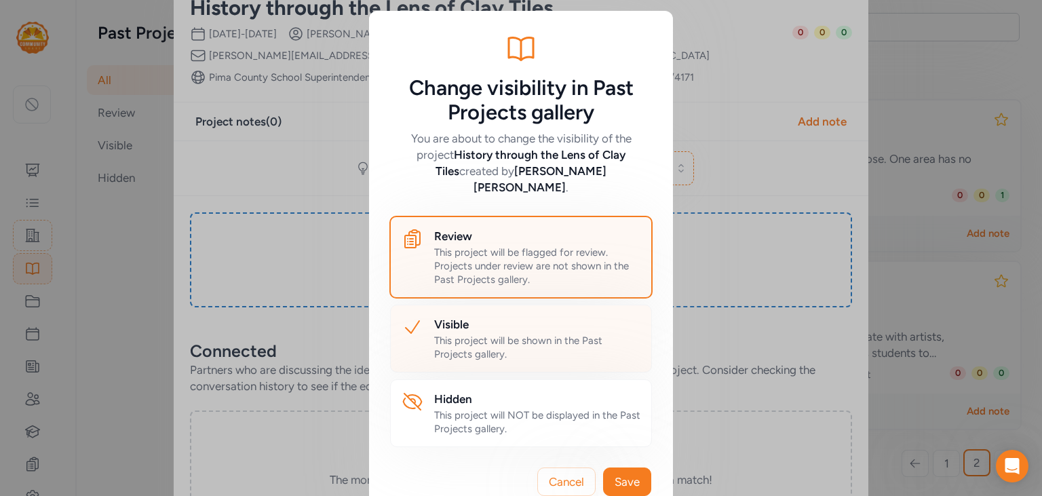
click at [523, 346] on div "Visible This project will be shown in the Past Projects gallery." at bounding box center [521, 339] width 262 height 68
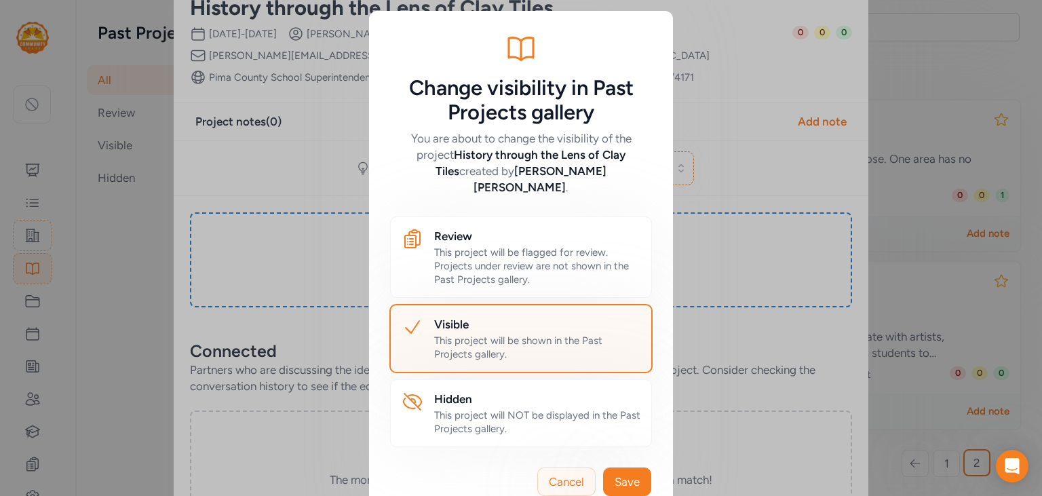
click at [551, 474] on span "Cancel" at bounding box center [566, 482] width 35 height 16
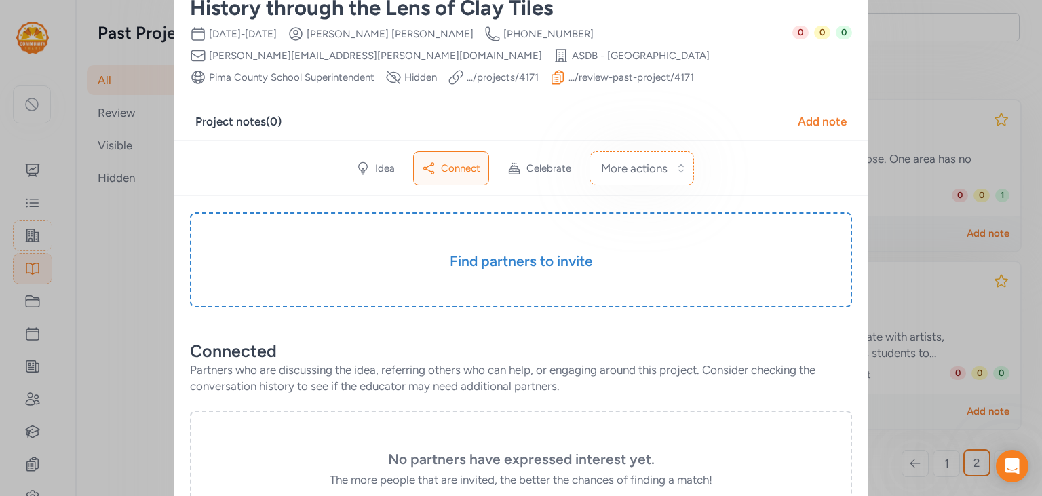
click at [569, 83] on link ".../review-past-project/ 4171" at bounding box center [632, 78] width 126 height 14
click at [625, 176] on button "More actions" at bounding box center [642, 168] width 105 height 34
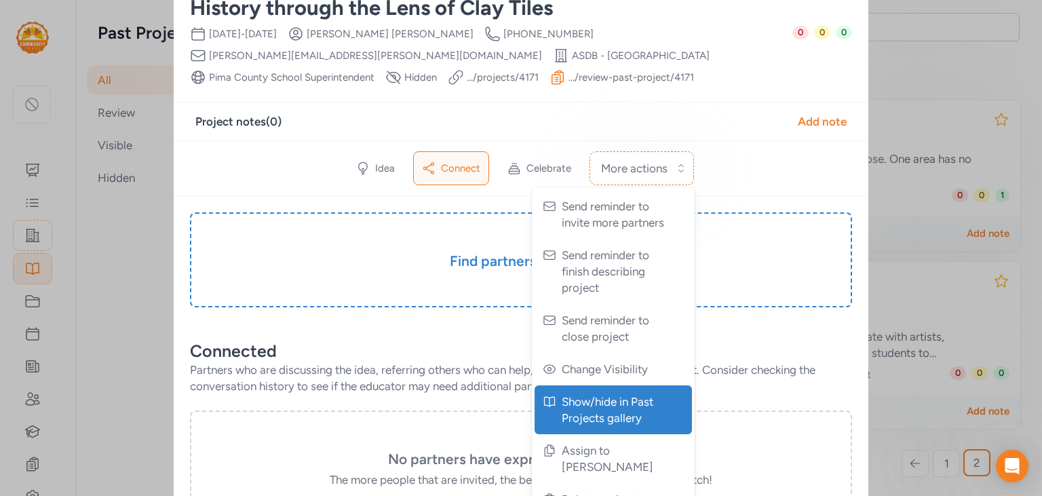
click at [620, 419] on span "Show/hide in Past Projects gallery" at bounding box center [615, 410] width 106 height 33
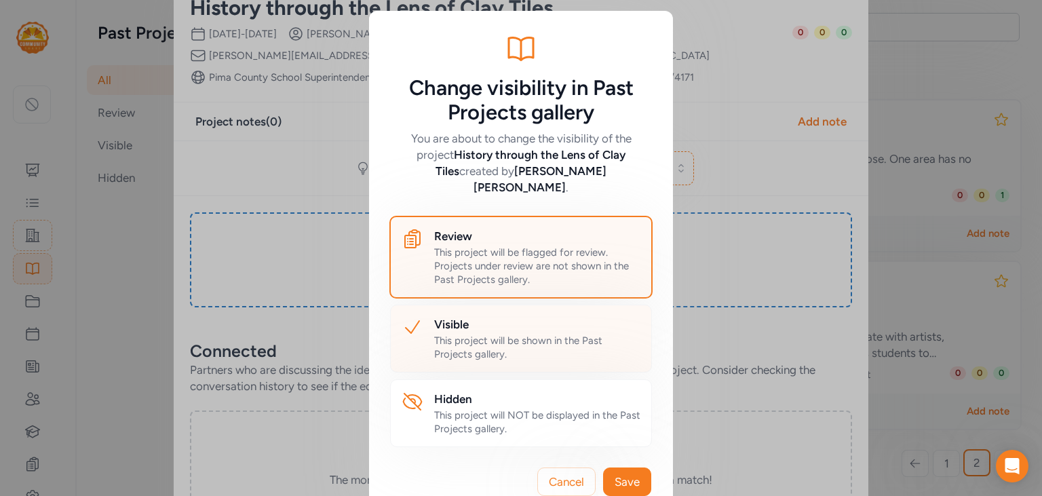
click at [487, 316] on h2 "Visible" at bounding box center [537, 324] width 206 height 16
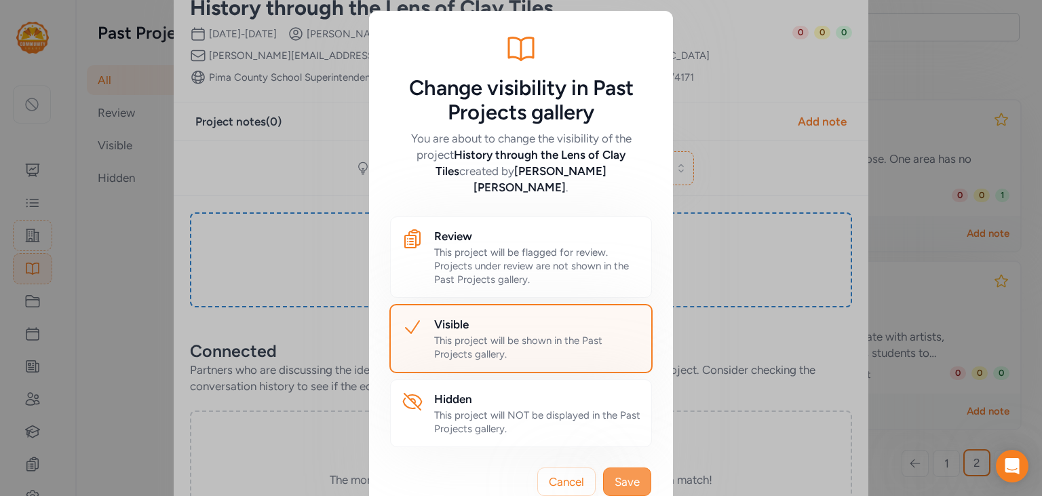
click at [627, 474] on span "Save" at bounding box center [627, 482] width 25 height 16
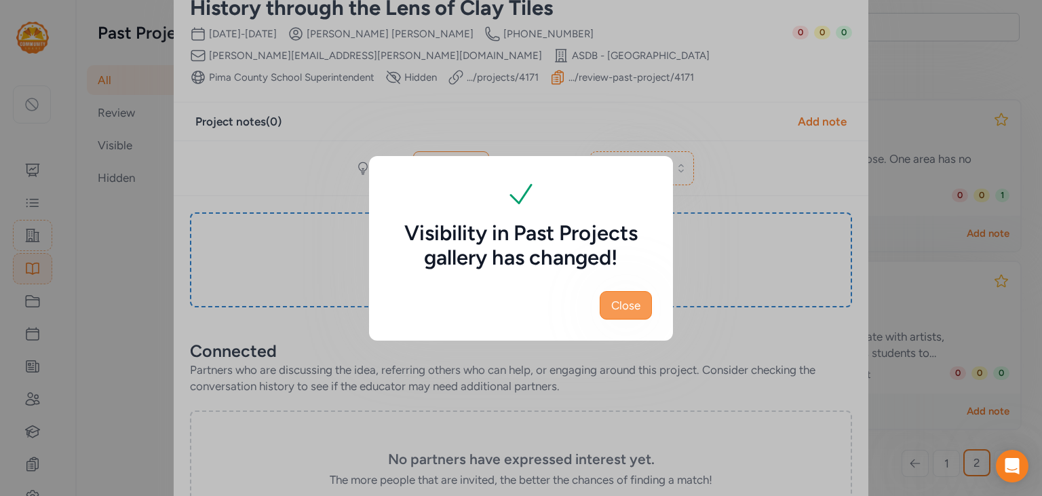
click at [630, 301] on span "Close" at bounding box center [625, 305] width 29 height 16
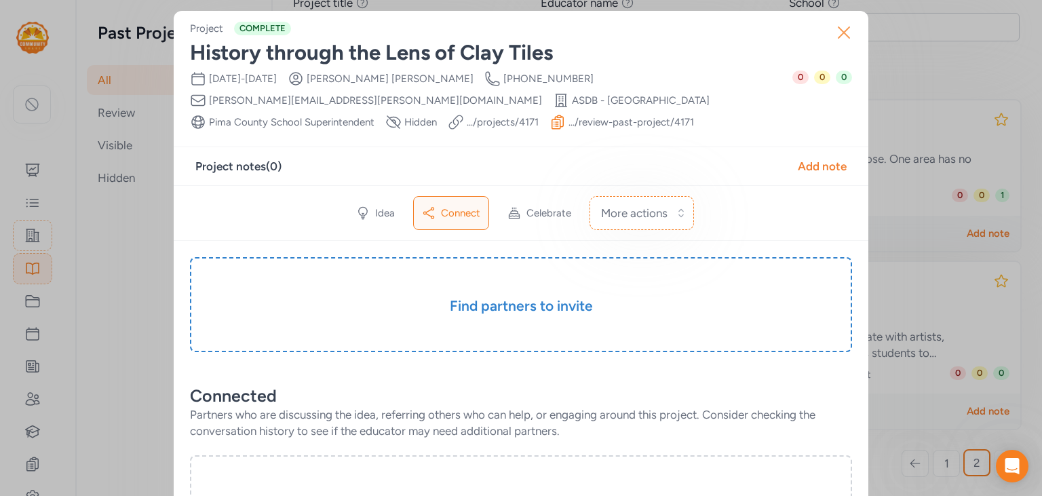
click at [840, 39] on icon "button" at bounding box center [844, 33] width 22 height 22
